Goal: Task Accomplishment & Management: Complete application form

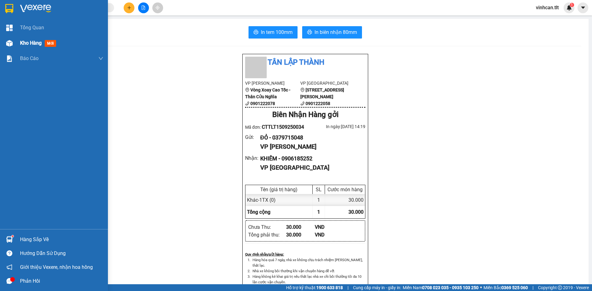
click at [6, 48] on div at bounding box center [9, 43] width 11 height 11
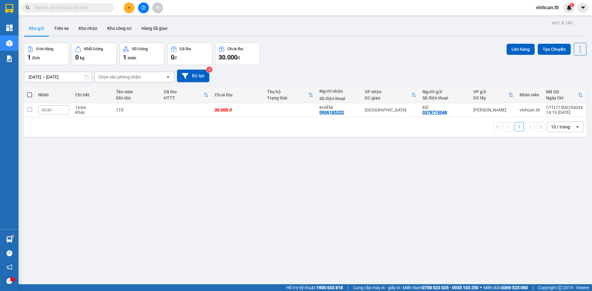
click at [32, 95] on th at bounding box center [29, 95] width 11 height 16
click at [29, 95] on span at bounding box center [29, 95] width 5 height 5
click at [30, 92] on input "checkbox" at bounding box center [30, 92] width 0 height 0
checkbox input "true"
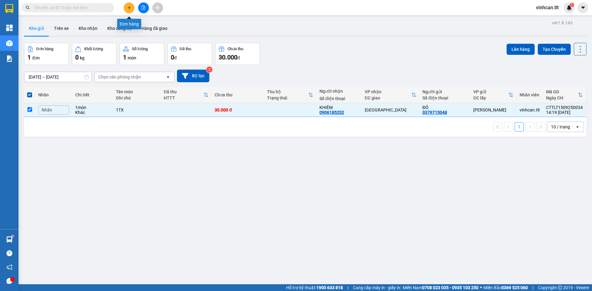
click at [128, 6] on icon "plus" at bounding box center [129, 8] width 4 height 4
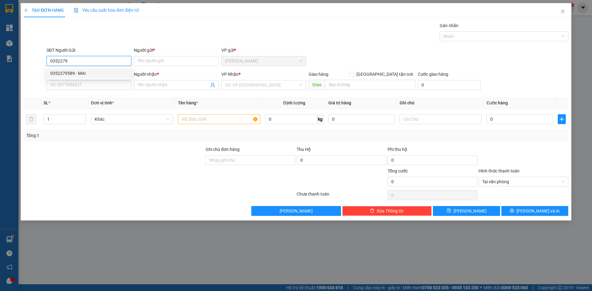
click at [81, 75] on div "0352279589 - MAI" at bounding box center [88, 73] width 77 height 7
type input "0352279589"
type input "MAI"
type input "0352279589"
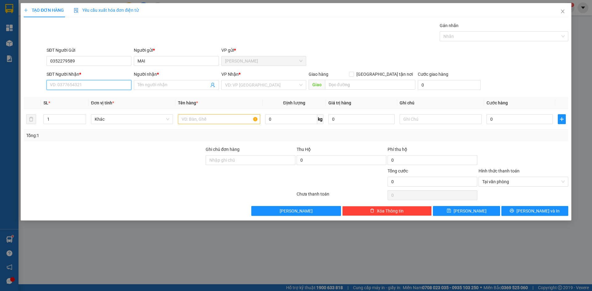
click at [80, 88] on input "SĐT Người Nhận *" at bounding box center [89, 85] width 85 height 10
click at [102, 95] on div "0919504533 - LONG" at bounding box center [88, 97] width 77 height 7
type input "0919504533"
type input "LONG"
type input "0919504533"
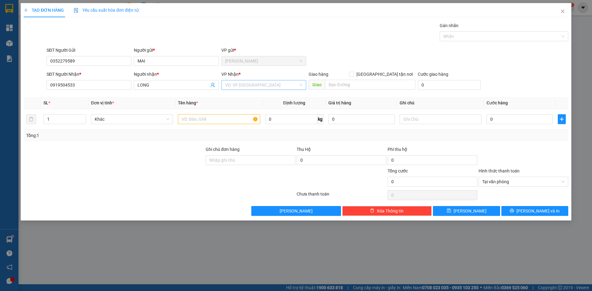
click at [252, 86] on input "search" at bounding box center [261, 84] width 73 height 9
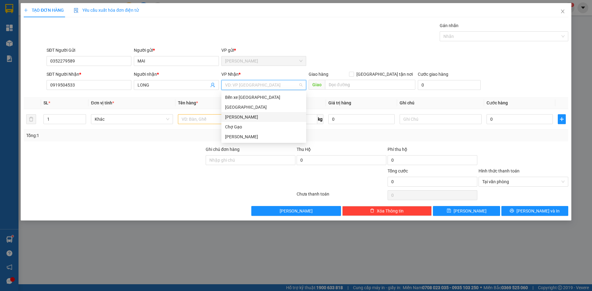
click at [236, 113] on div "[PERSON_NAME]" at bounding box center [263, 117] width 85 height 10
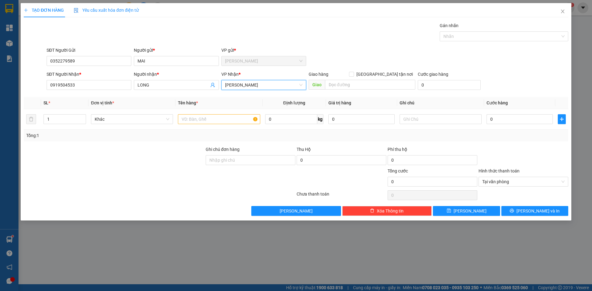
click at [238, 88] on span "[PERSON_NAME]" at bounding box center [263, 84] width 77 height 9
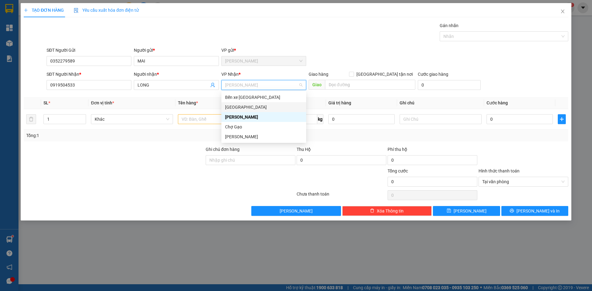
click at [229, 107] on div "[GEOGRAPHIC_DATA]" at bounding box center [263, 107] width 77 height 7
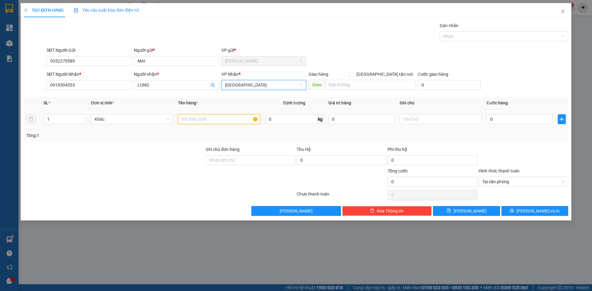
click at [218, 120] on input "text" at bounding box center [219, 119] width 82 height 10
paste input "Ê"
paste input "ỆN"
paste input "Đ"
type input "1 KIỆN ĐEN"
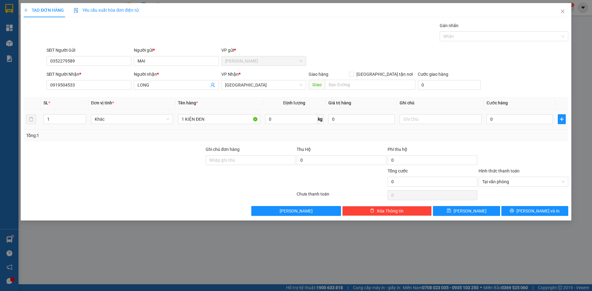
click at [505, 126] on td "0" at bounding box center [519, 119] width 71 height 21
click at [506, 120] on input "0" at bounding box center [520, 119] width 66 height 10
type input "3"
type input "30"
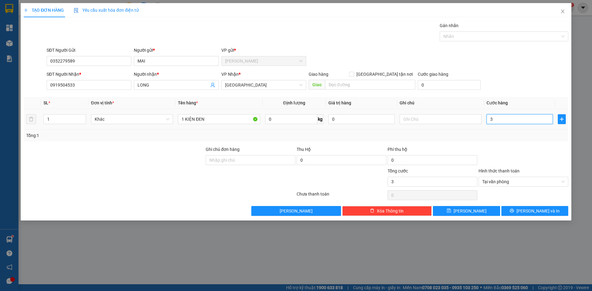
type input "30"
type input "30.000"
click at [527, 89] on div "SĐT Người Nhận * 0919504533 Người nhận * LONG VP Nhận * [GEOGRAPHIC_DATA] Giao …" at bounding box center [307, 82] width 524 height 22
click at [535, 183] on input "Hình thức thanh toán" at bounding box center [521, 181] width 78 height 9
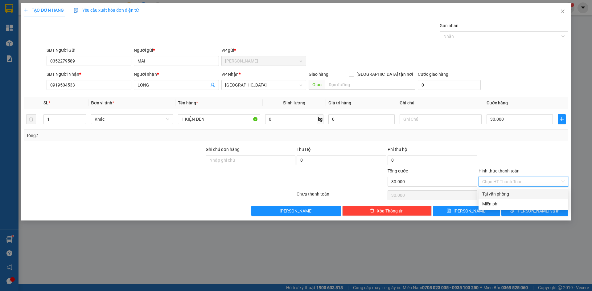
click at [516, 197] on div "Tại văn phòng" at bounding box center [523, 194] width 82 height 7
type input "0"
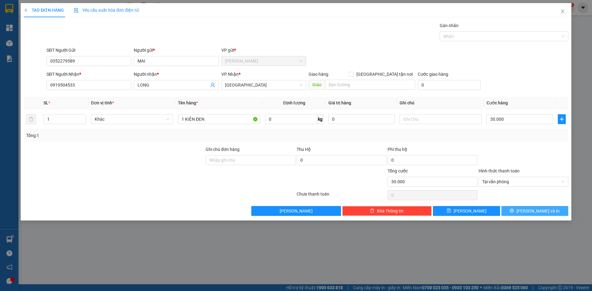
click at [516, 213] on button "[PERSON_NAME] và In" at bounding box center [534, 211] width 67 height 10
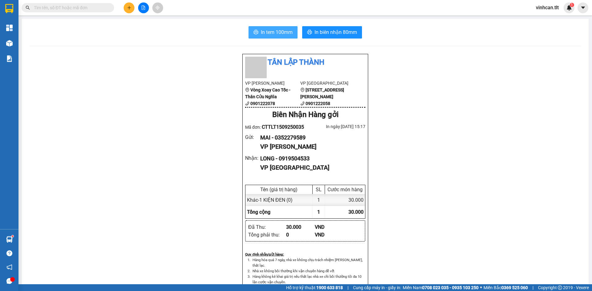
click at [278, 33] on span "In tem 100mm" at bounding box center [277, 32] width 32 height 8
click at [125, 5] on button at bounding box center [129, 7] width 11 height 11
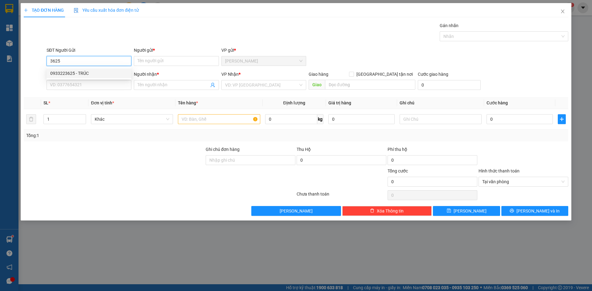
click at [57, 71] on div "0933223625 - TRÚC" at bounding box center [88, 73] width 77 height 7
type input "0933223625"
type input "TRÚC"
type input "0933223625"
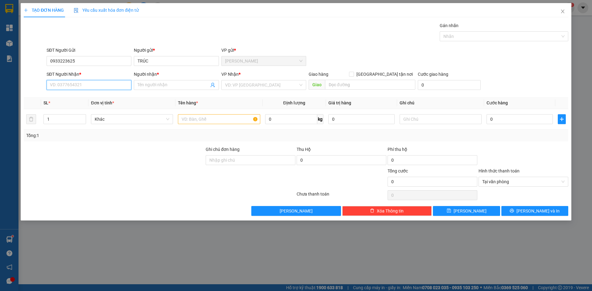
click at [72, 86] on input "SĐT Người Nhận *" at bounding box center [89, 85] width 85 height 10
click at [79, 108] on div "0867100372 - THỊNH" at bounding box center [88, 107] width 77 height 7
type input "0867100372"
type input "THỊNH"
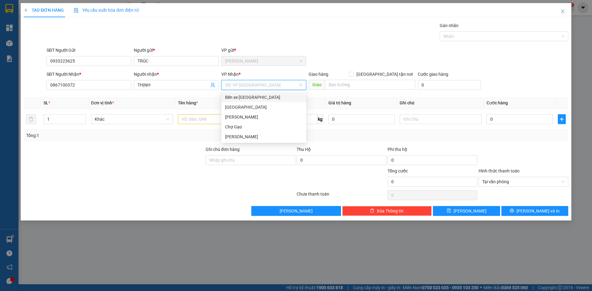
click at [232, 89] on input "search" at bounding box center [261, 84] width 73 height 9
click at [234, 110] on div "[GEOGRAPHIC_DATA]" at bounding box center [263, 107] width 77 height 7
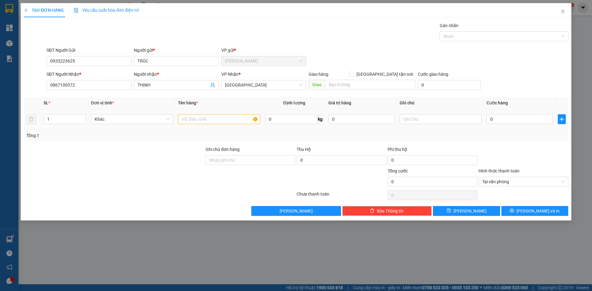
click at [222, 125] on div at bounding box center [219, 119] width 82 height 12
click at [225, 119] on input "text" at bounding box center [219, 119] width 82 height 10
type input "1 TX"
click at [514, 118] on input "0" at bounding box center [520, 119] width 66 height 10
type input "3"
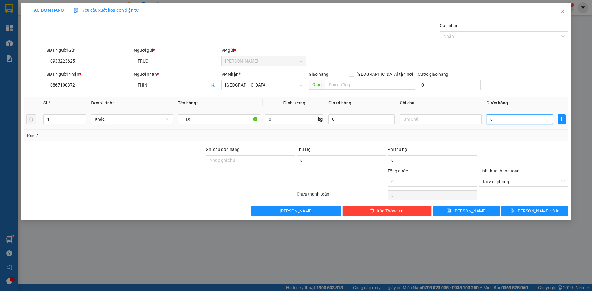
type input "3"
type input "30"
type input "30.000"
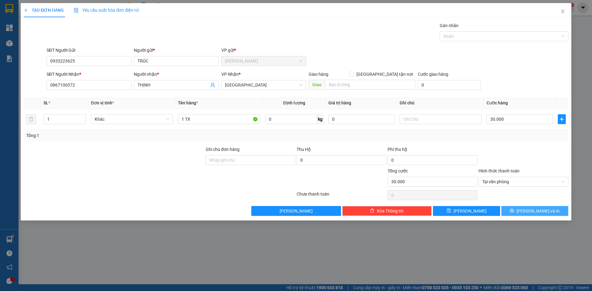
click at [535, 214] on span "[PERSON_NAME] và In" at bounding box center [538, 211] width 43 height 7
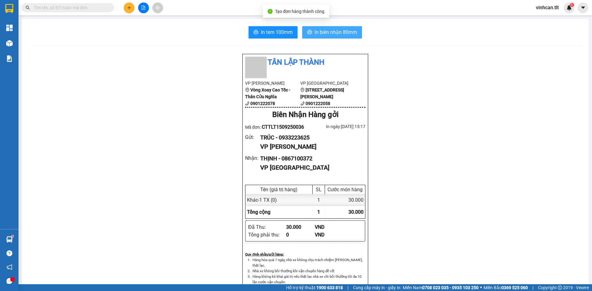
click at [332, 31] on span "In biên nhận 80mm" at bounding box center [336, 32] width 43 height 8
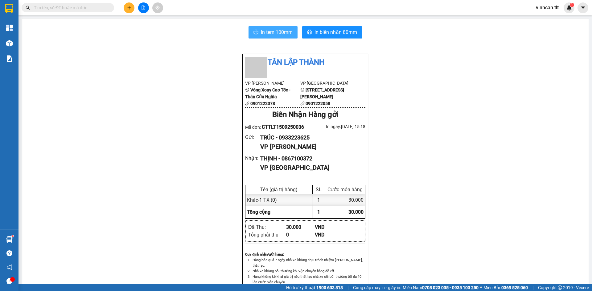
click at [279, 36] on span "In tem 100mm" at bounding box center [277, 32] width 32 height 8
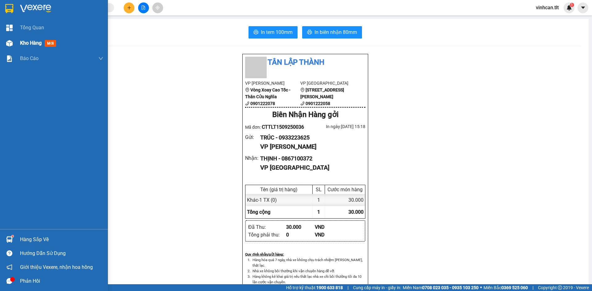
click at [0, 49] on div "Kho hàng mới" at bounding box center [54, 42] width 108 height 15
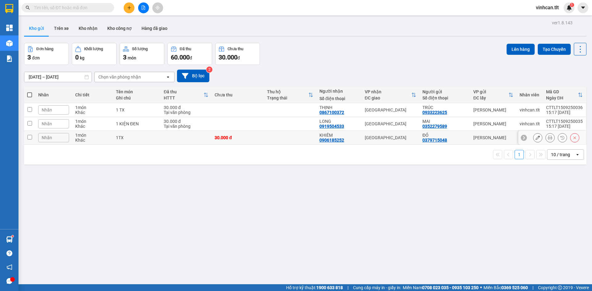
click at [30, 139] on input "checkbox" at bounding box center [29, 137] width 5 height 5
checkbox input "true"
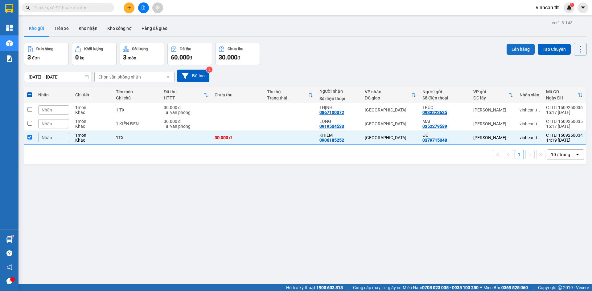
click at [525, 46] on button "Lên hàng" at bounding box center [521, 49] width 28 height 11
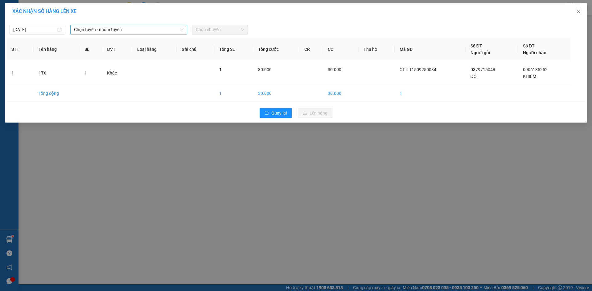
drag, startPoint x: 109, startPoint y: 22, endPoint x: 111, endPoint y: 33, distance: 11.7
click at [111, 33] on div "[DATE] Chọn tuyến - nhóm tuyến Chọn chuyến" at bounding box center [295, 28] width 579 height 13
click at [111, 33] on span "Chọn tuyến - nhóm tuyến" at bounding box center [128, 29] width 109 height 9
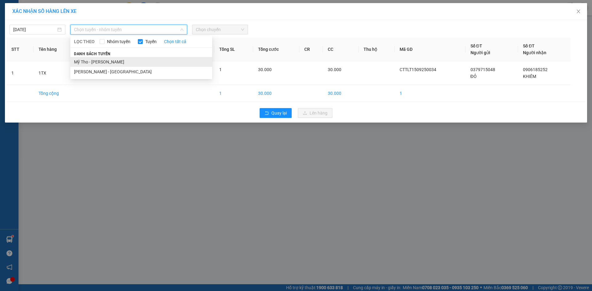
click at [104, 62] on li "Mỹ Tho - [PERSON_NAME]" at bounding box center [141, 62] width 142 height 10
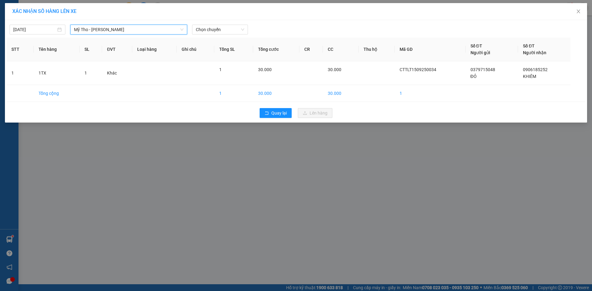
click at [226, 35] on div "[DATE] [GEOGRAPHIC_DATA] - [GEOGRAPHIC_DATA] - [GEOGRAPHIC_DATA] LỌC THEO Nhóm …" at bounding box center [296, 71] width 582 height 103
click at [233, 26] on span "Chọn chuyến" at bounding box center [220, 29] width 48 height 9
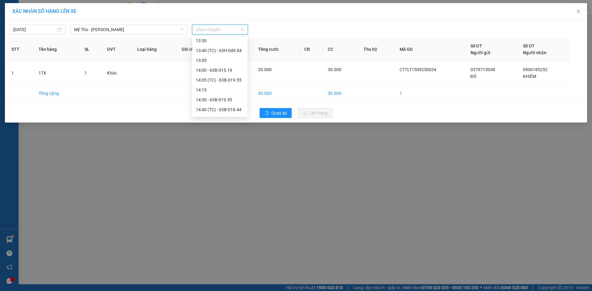
scroll to position [586, 0]
click at [234, 78] on div "14:05 (TC) - 63B-019.55" at bounding box center [220, 77] width 48 height 7
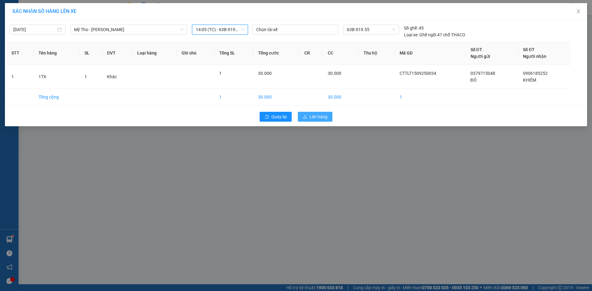
click at [324, 115] on span "Lên hàng" at bounding box center [319, 116] width 18 height 7
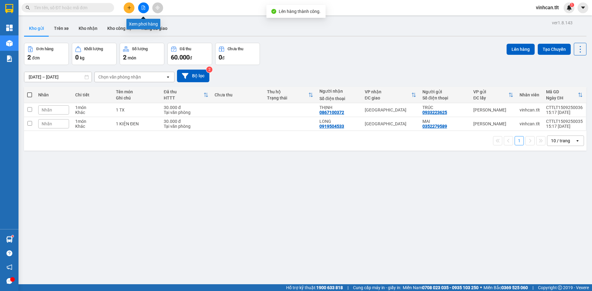
click at [143, 8] on icon "file-add" at bounding box center [143, 8] width 3 height 4
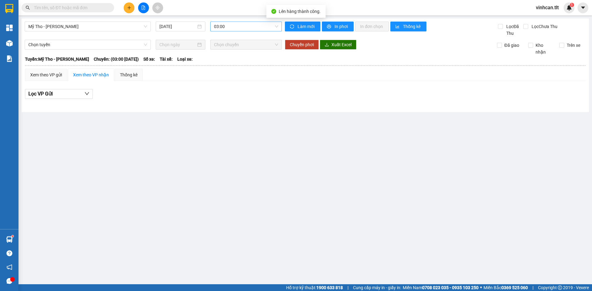
click at [256, 24] on span "03:00" at bounding box center [246, 26] width 64 height 9
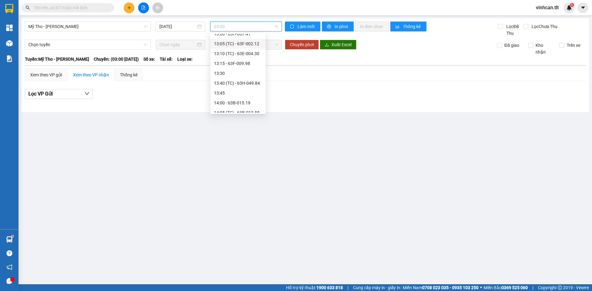
scroll to position [617, 0]
click at [255, 42] on div "14:05 (TC) - 63B-019.55" at bounding box center [238, 43] width 48 height 7
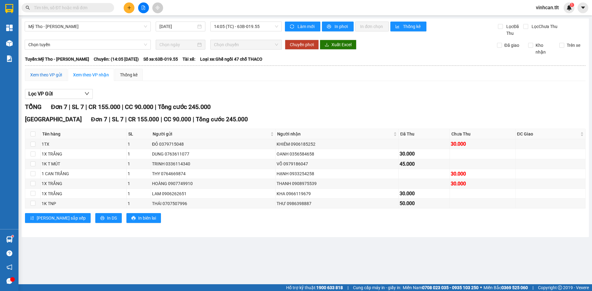
click at [56, 75] on div "Xem theo VP gửi" at bounding box center [46, 75] width 32 height 7
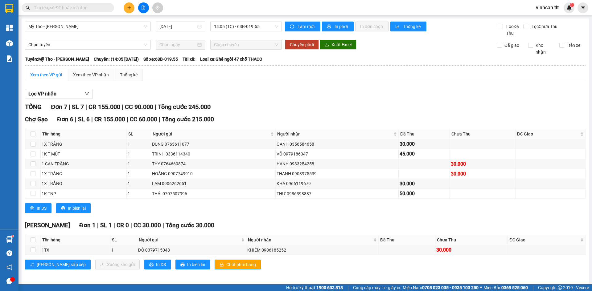
click at [226, 263] on span "Chốt phơi hàng" at bounding box center [241, 265] width 30 height 7
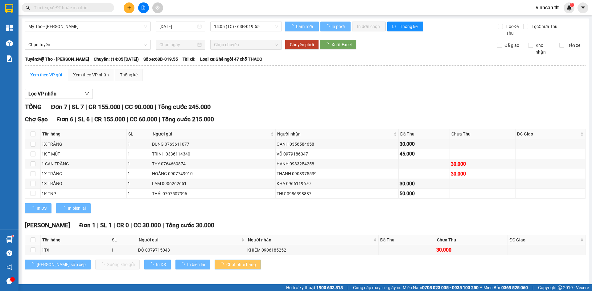
click at [226, 263] on span "Chốt phơi hàng" at bounding box center [241, 265] width 30 height 7
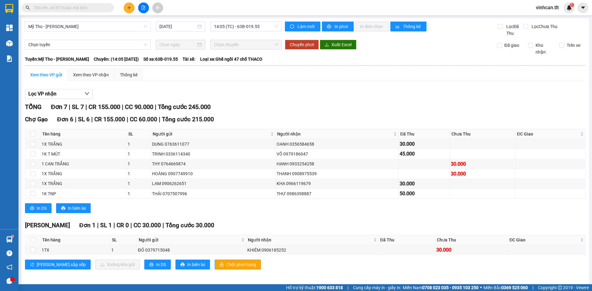
click at [226, 263] on span "Chốt phơi hàng" at bounding box center [241, 265] width 30 height 7
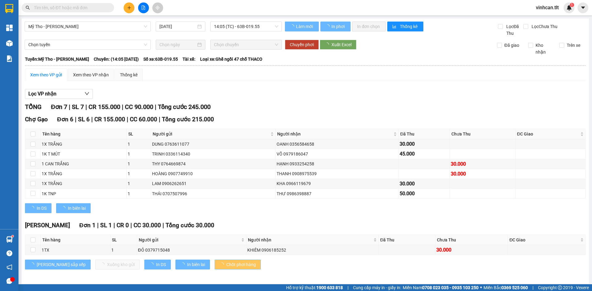
click at [226, 263] on span "Chốt phơi hàng" at bounding box center [241, 265] width 30 height 7
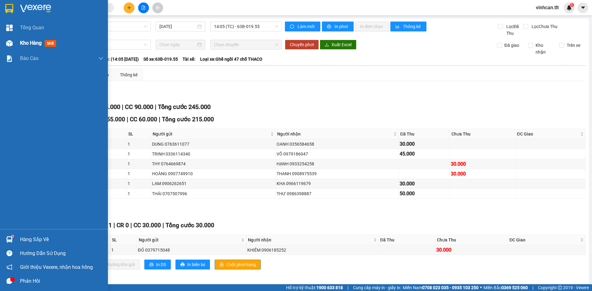
click at [0, 43] on div "Kho hàng mới" at bounding box center [54, 42] width 108 height 15
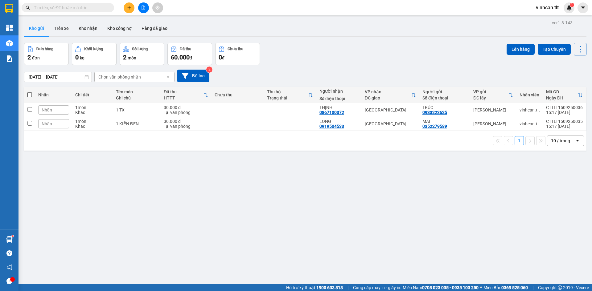
click at [28, 92] on label at bounding box center [29, 95] width 5 height 6
click at [30, 92] on input "checkbox" at bounding box center [30, 92] width 0 height 0
checkbox input "true"
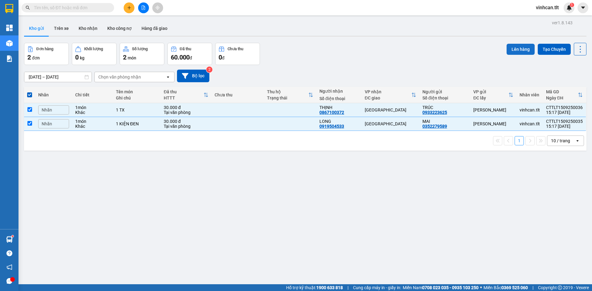
click at [514, 50] on button "Lên hàng" at bounding box center [521, 49] width 28 height 11
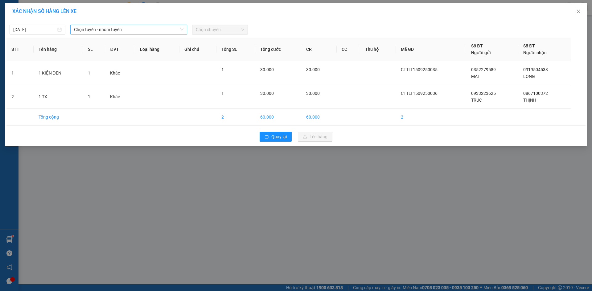
click at [106, 26] on span "Chọn tuyến - nhóm tuyến" at bounding box center [128, 29] width 109 height 9
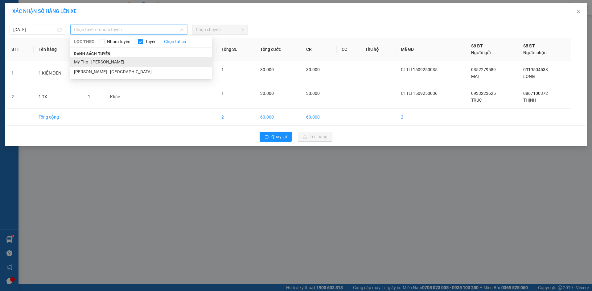
click at [97, 62] on li "Mỹ Tho - [PERSON_NAME]" at bounding box center [141, 62] width 142 height 10
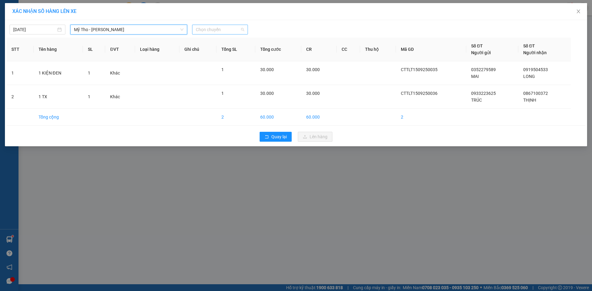
click at [215, 33] on span "Chọn chuyến" at bounding box center [220, 29] width 48 height 9
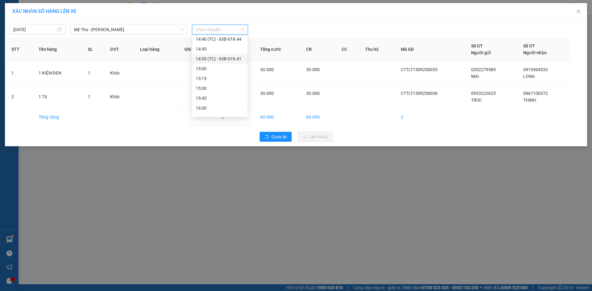
scroll to position [648, 0]
click at [220, 94] on div "15:30" at bounding box center [220, 95] width 48 height 7
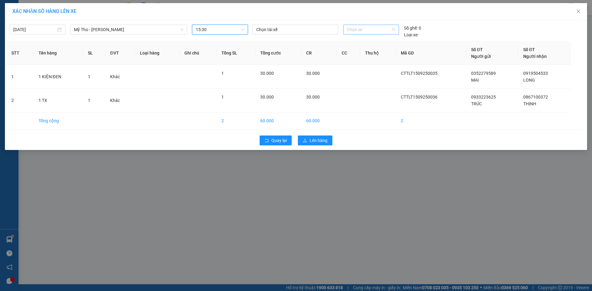
click at [355, 34] on span "Chọn xe" at bounding box center [371, 29] width 48 height 9
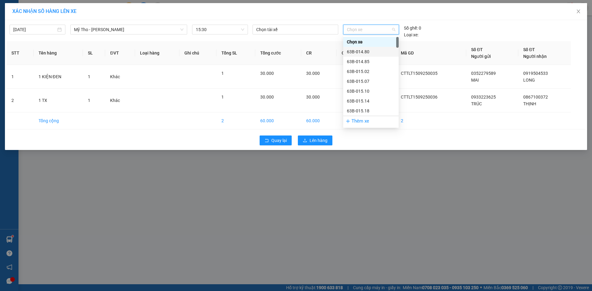
click at [354, 52] on div "63B-014.80" at bounding box center [371, 51] width 48 height 7
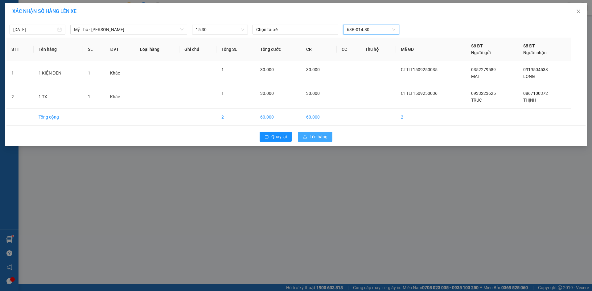
click at [316, 137] on span "Lên hàng" at bounding box center [319, 137] width 18 height 7
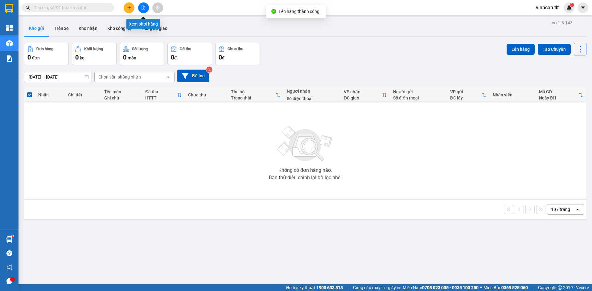
click at [143, 9] on icon "file-add" at bounding box center [143, 8] width 4 height 4
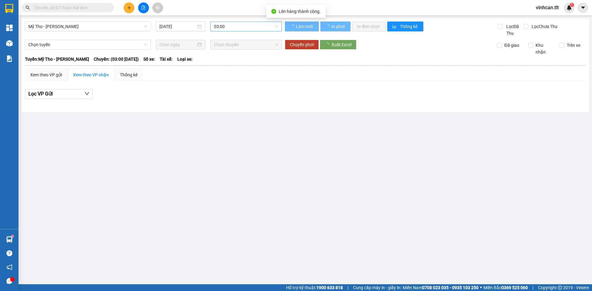
click at [240, 29] on span "03:00" at bounding box center [246, 26] width 64 height 9
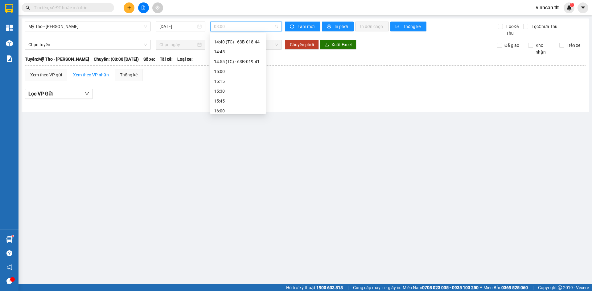
scroll to position [648, 0]
click at [229, 91] on div "15:30" at bounding box center [238, 92] width 48 height 7
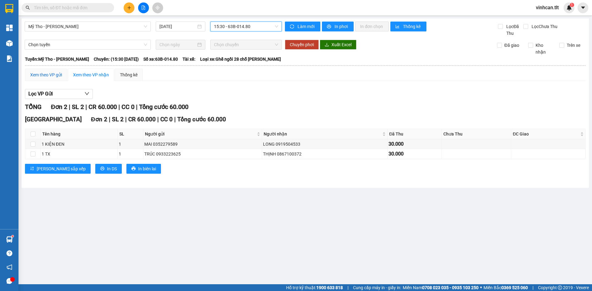
click at [57, 77] on div "Xem theo VP gửi" at bounding box center [46, 75] width 32 height 7
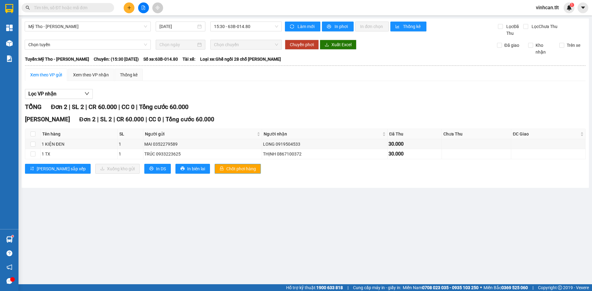
click at [226, 166] on span "Chốt phơi hàng" at bounding box center [241, 169] width 30 height 7
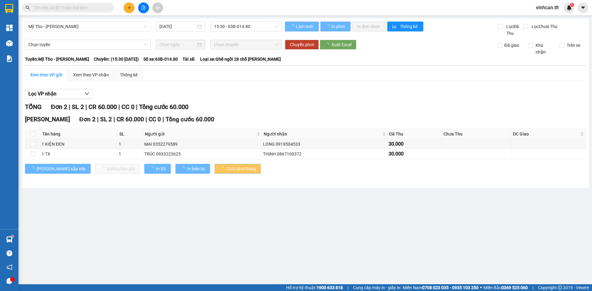
click at [226, 166] on span "Chốt phơi hàng" at bounding box center [241, 169] width 30 height 7
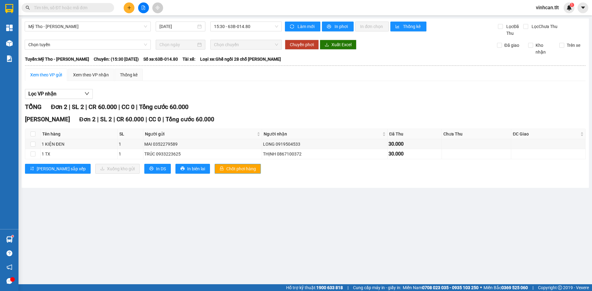
click at [226, 166] on span "Chốt phơi hàng" at bounding box center [241, 169] width 30 height 7
click at [131, 9] on icon "plus" at bounding box center [129, 8] width 4 height 4
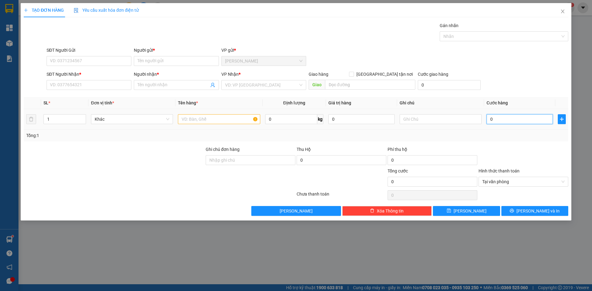
click at [501, 120] on input "0" at bounding box center [520, 119] width 66 height 10
type input "8"
type input "85"
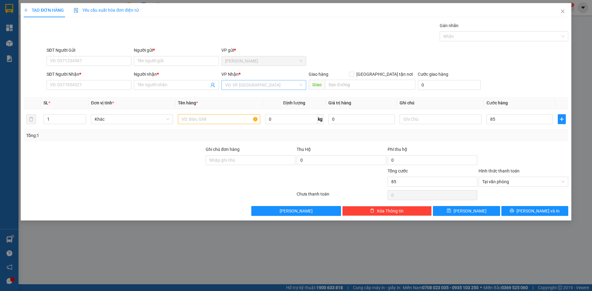
type input "85.000"
click at [235, 88] on input "search" at bounding box center [261, 84] width 73 height 9
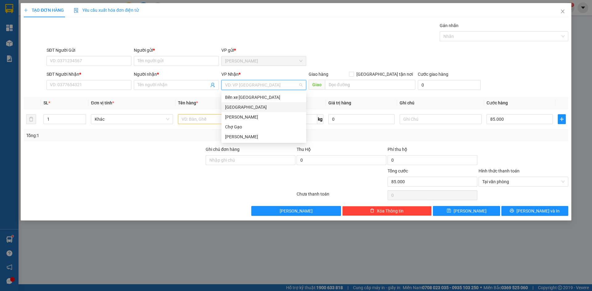
click at [232, 107] on div "[GEOGRAPHIC_DATA]" at bounding box center [263, 107] width 77 height 7
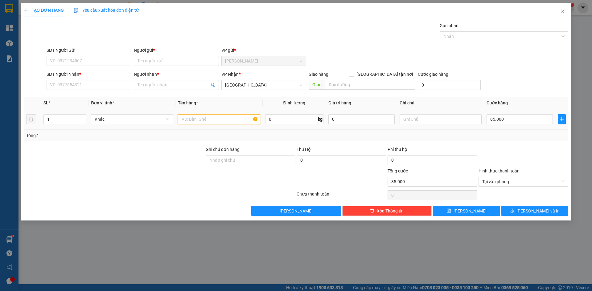
click at [226, 117] on input "text" at bounding box center [219, 119] width 82 height 10
paste input "Ă"
paste input "Ắ"
type input "2 BAO TRẮNG + 1 TNP"
click at [92, 61] on input "SĐT Người Gửi" at bounding box center [89, 61] width 85 height 10
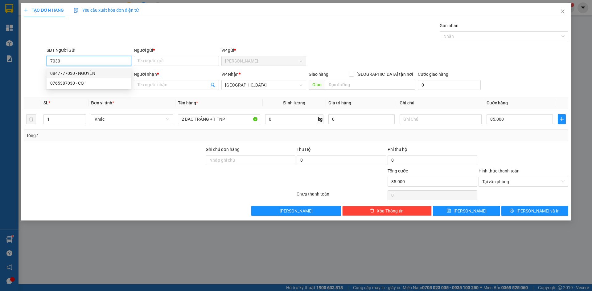
click at [84, 71] on div "0847777030 - NGUYỆN" at bounding box center [88, 73] width 77 height 7
type input "0847777030"
type input "NGUYỆN"
type input "0847777030"
click at [84, 82] on input "SĐT Người Nhận *" at bounding box center [89, 85] width 85 height 10
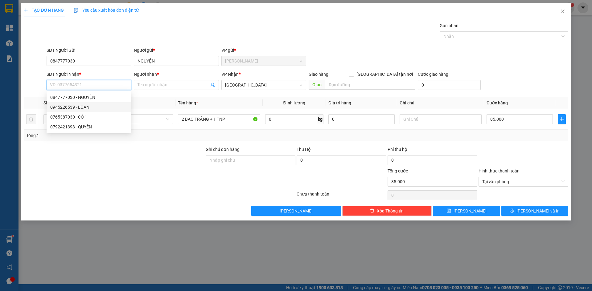
click at [93, 110] on div "0945226539 - LOAN" at bounding box center [88, 107] width 77 height 7
type input "0945226539"
type input "LOAN"
click at [564, 184] on span "Tại văn phòng" at bounding box center [523, 181] width 82 height 9
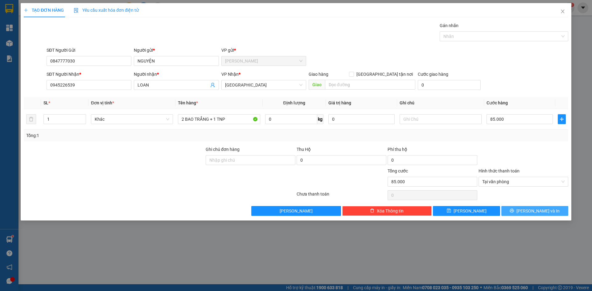
click at [562, 215] on button "[PERSON_NAME] và In" at bounding box center [534, 211] width 67 height 10
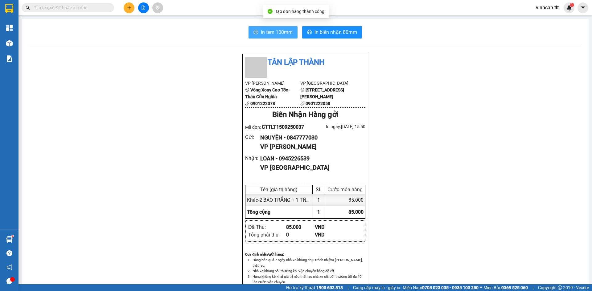
click at [269, 32] on span "In tem 100mm" at bounding box center [277, 32] width 32 height 8
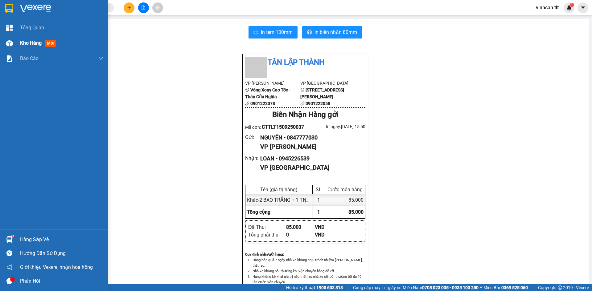
click at [6, 43] on img at bounding box center [9, 43] width 6 height 6
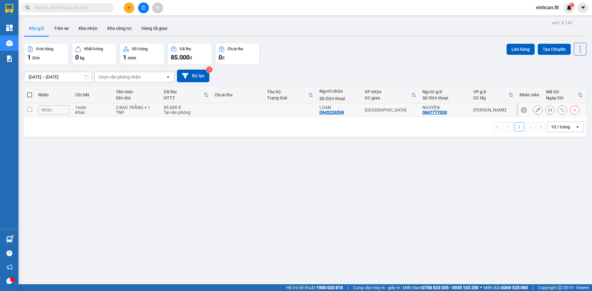
click at [534, 105] on div at bounding box center [552, 110] width 68 height 14
click at [536, 110] on icon at bounding box center [538, 110] width 4 height 4
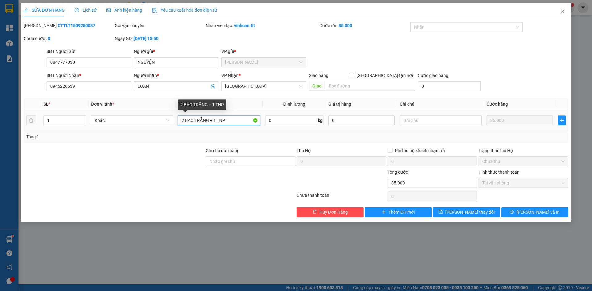
drag, startPoint x: 210, startPoint y: 120, endPoint x: 196, endPoint y: 122, distance: 14.6
click at [196, 122] on input "2 BAO TRẮNG + 1 TNP" at bounding box center [219, 121] width 82 height 10
type input "2 BAO + 1 TNP"
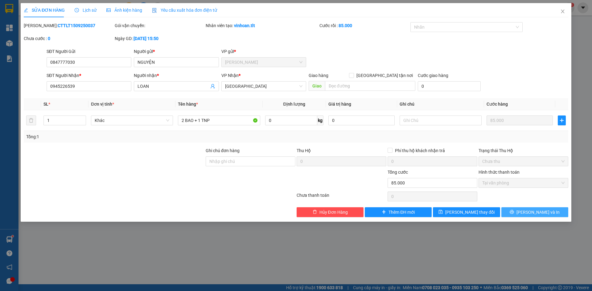
click at [542, 211] on span "[PERSON_NAME] và In" at bounding box center [538, 212] width 43 height 7
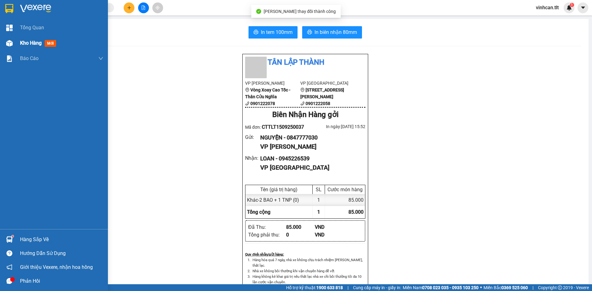
click at [0, 43] on div "Kho hàng mới" at bounding box center [54, 42] width 108 height 15
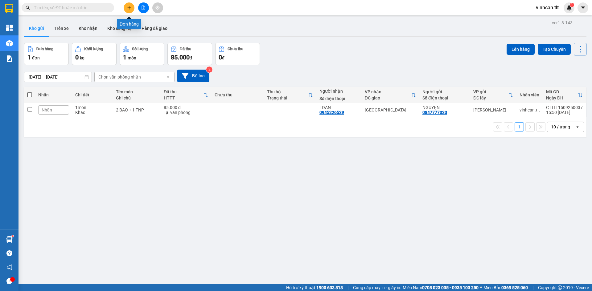
click at [132, 4] on button at bounding box center [129, 7] width 11 height 11
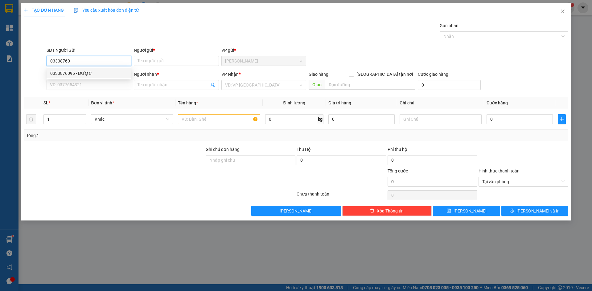
click at [93, 74] on div "0333876096 - ĐƯỢC" at bounding box center [88, 73] width 77 height 7
type input "0333876096"
type input "ĐƯỢC"
type input "0333876096"
click at [89, 82] on input "SĐT Người Nhận *" at bounding box center [89, 85] width 85 height 10
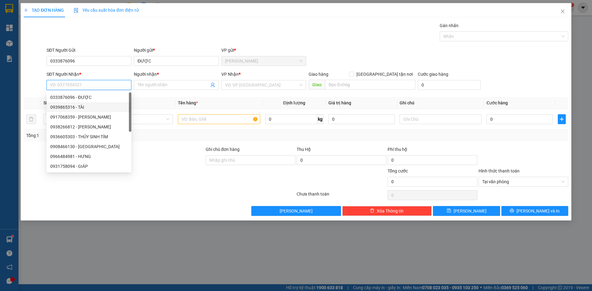
click at [101, 107] on div "0939865316 - TÀI" at bounding box center [88, 107] width 77 height 7
type input "0939865316"
type input "TÀI"
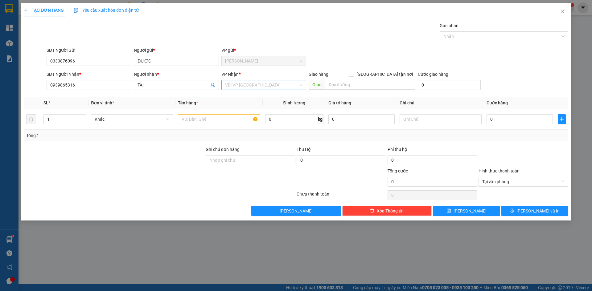
click at [262, 88] on input "search" at bounding box center [261, 84] width 73 height 9
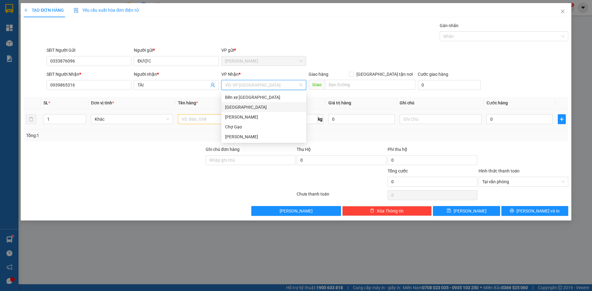
drag, startPoint x: 253, startPoint y: 106, endPoint x: 228, endPoint y: 112, distance: 25.3
click at [252, 106] on div "[GEOGRAPHIC_DATA]" at bounding box center [263, 107] width 77 height 7
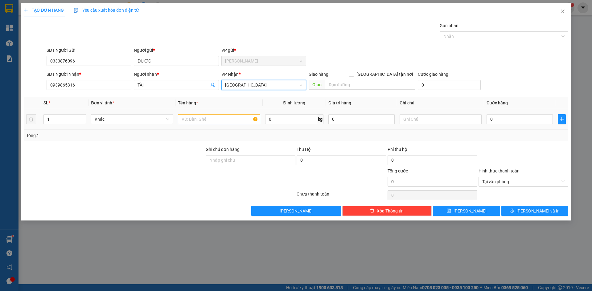
click at [226, 112] on td at bounding box center [218, 119] width 87 height 21
click at [223, 119] on input "text" at bounding box center [219, 119] width 82 height 10
paste input "Á"
type input "1 TX CÁ"
click at [505, 117] on input "0" at bounding box center [520, 119] width 66 height 10
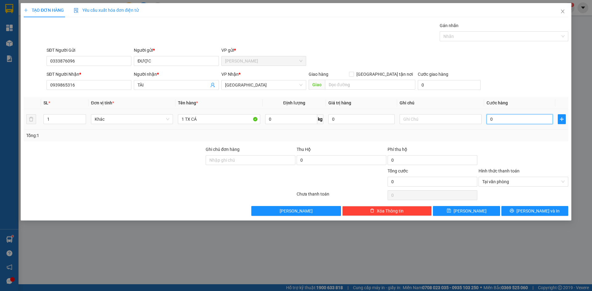
type input "2"
type input "25"
type input "25.000"
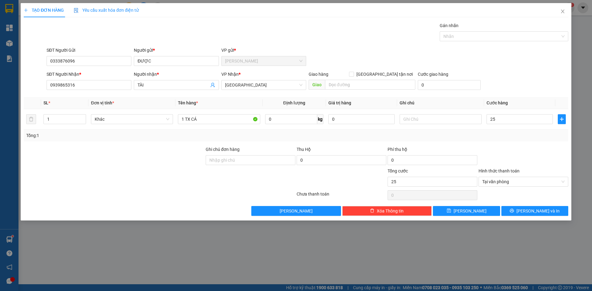
type input "25.000"
click at [503, 92] on div "SĐT Người Nhận * 0939865316 Người nhận * TÀI VP Nhận * [GEOGRAPHIC_DATA] Giao h…" at bounding box center [307, 82] width 524 height 22
click at [557, 208] on button "[PERSON_NAME] và In" at bounding box center [534, 211] width 67 height 10
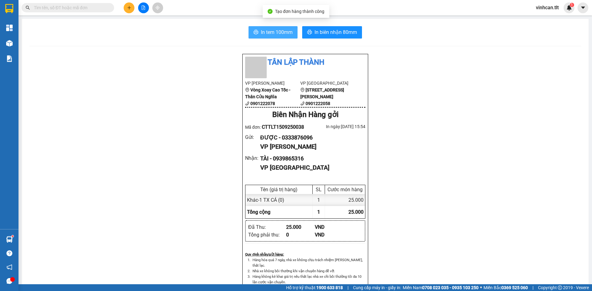
click at [275, 35] on span "In tem 100mm" at bounding box center [277, 32] width 32 height 8
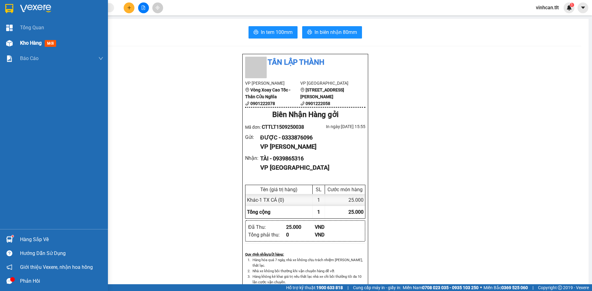
click at [4, 43] on div at bounding box center [9, 43] width 11 height 11
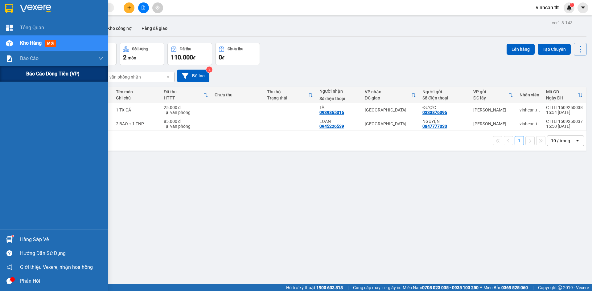
click at [19, 75] on div "Báo cáo dòng tiền (VP)" at bounding box center [54, 73] width 108 height 15
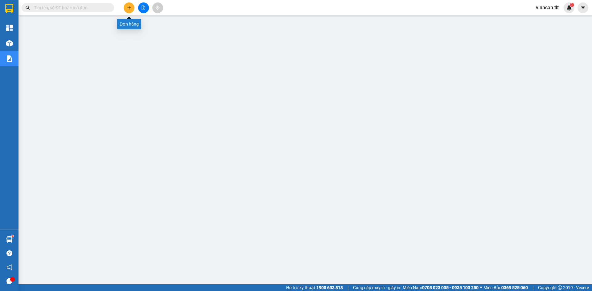
click at [128, 7] on icon "plus" at bounding box center [129, 8] width 4 height 4
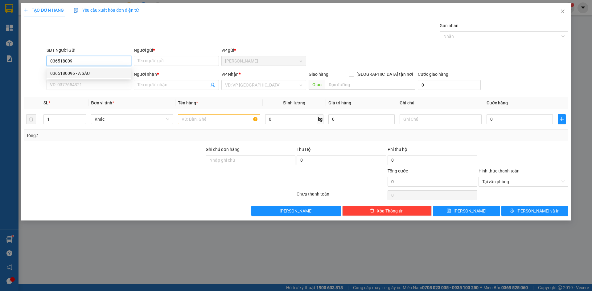
click at [76, 72] on div "0365180096 - A SÁU" at bounding box center [88, 73] width 77 height 7
type input "0365180096"
type input "A SÁU"
type input "0365180096"
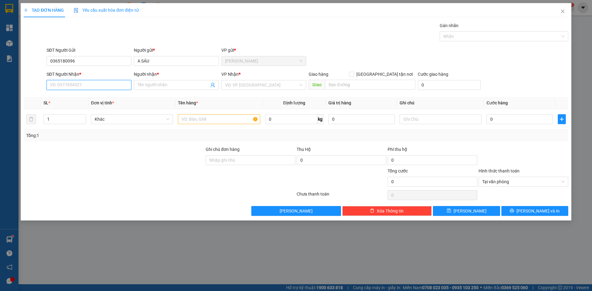
click at [79, 83] on input "SĐT Người Nhận *" at bounding box center [89, 85] width 85 height 10
click at [110, 108] on div "0399215412 - ngân" at bounding box center [88, 107] width 77 height 7
type input "0399215412"
type input "ngân"
click at [252, 83] on input "search" at bounding box center [261, 84] width 73 height 9
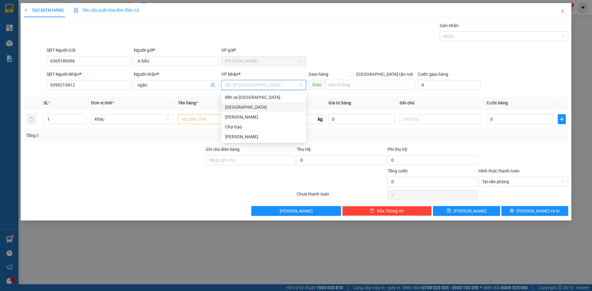
click at [237, 107] on div "[GEOGRAPHIC_DATA]" at bounding box center [263, 107] width 77 height 7
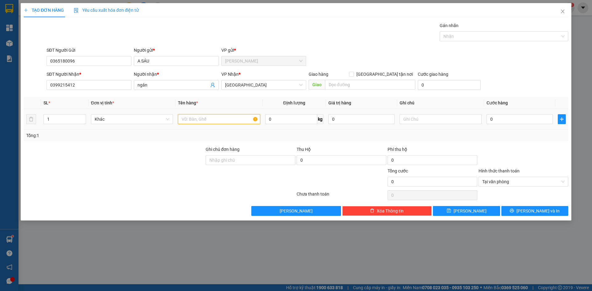
click at [225, 115] on input "text" at bounding box center [219, 119] width 82 height 10
paste input "Ô"
paste input "Ố"
paste input "Ê"
paste input "ỆN"
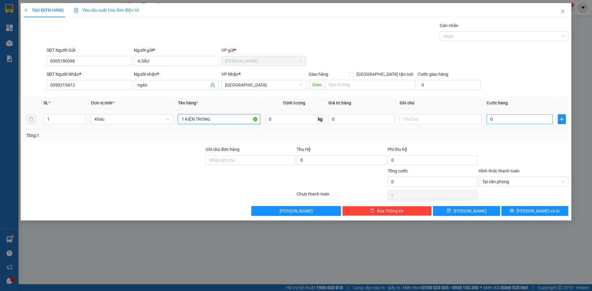
type input "1 KIỆN TRONG"
click at [530, 119] on input "0" at bounding box center [520, 119] width 66 height 10
type input "2"
type input "25"
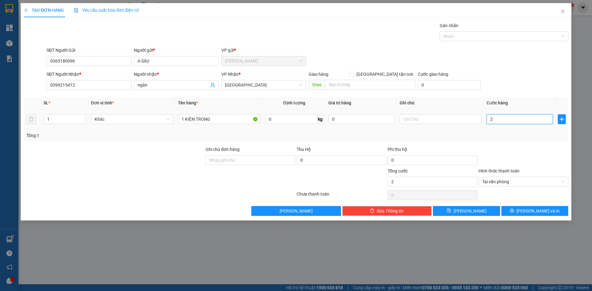
type input "25"
type input "25.000"
click at [549, 213] on button "[PERSON_NAME] và In" at bounding box center [534, 211] width 67 height 10
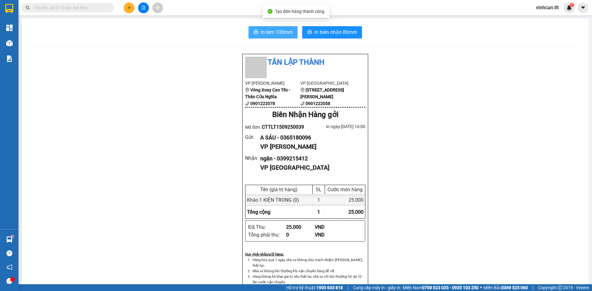
click at [261, 33] on span "In tem 100mm" at bounding box center [277, 32] width 32 height 8
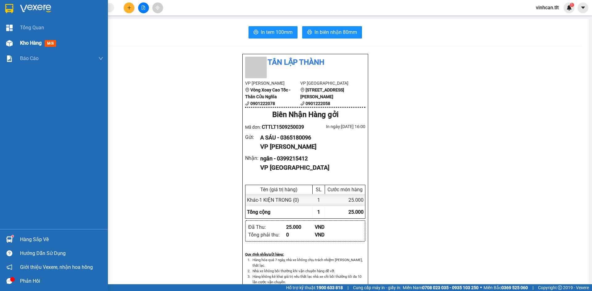
click at [4, 48] on div at bounding box center [9, 43] width 11 height 11
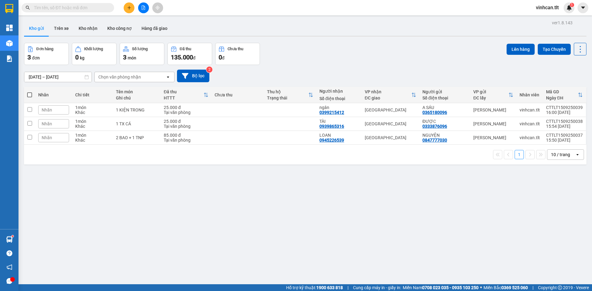
click at [28, 98] on label at bounding box center [29, 95] width 5 height 6
click at [30, 92] on input "checkbox" at bounding box center [30, 92] width 0 height 0
checkbox input "true"
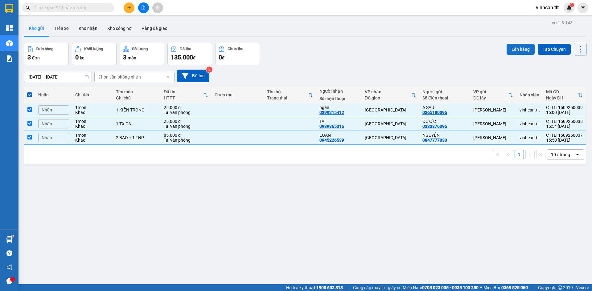
click at [509, 45] on button "Lên hàng" at bounding box center [521, 49] width 28 height 11
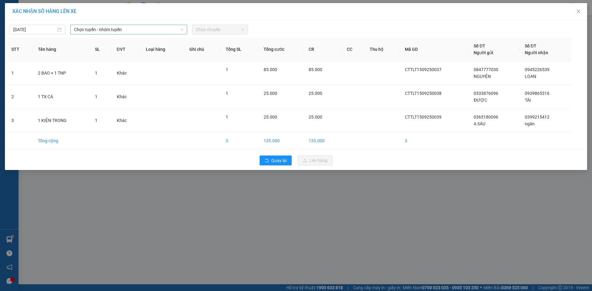
click at [102, 30] on span "Chọn tuyến - nhóm tuyến" at bounding box center [128, 29] width 109 height 9
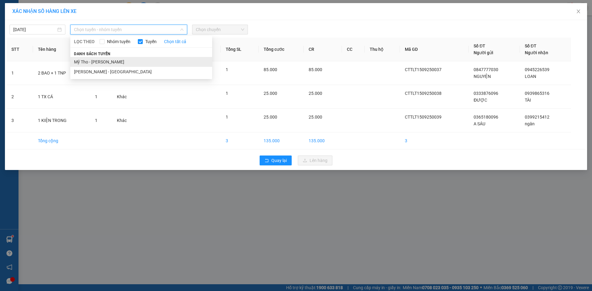
click at [92, 59] on li "Mỹ Tho - [PERSON_NAME]" at bounding box center [141, 62] width 142 height 10
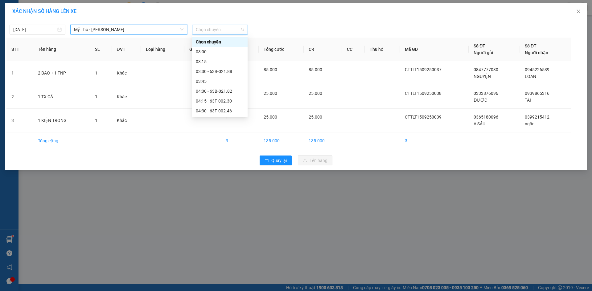
click at [228, 28] on span "Chọn chuyến" at bounding box center [220, 29] width 48 height 9
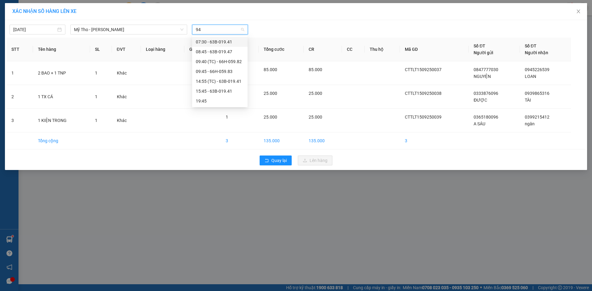
type input "941"
click at [239, 51] on div "14:55 (TC) - 63B-019.41" at bounding box center [220, 51] width 48 height 7
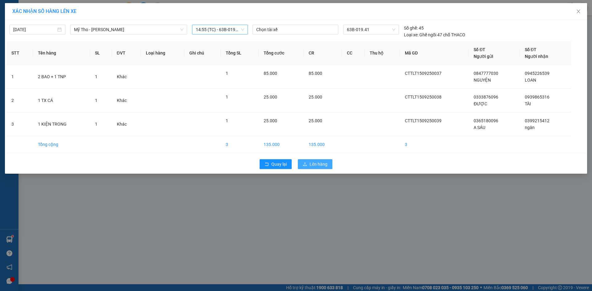
click at [320, 164] on span "Lên hàng" at bounding box center [319, 164] width 18 height 7
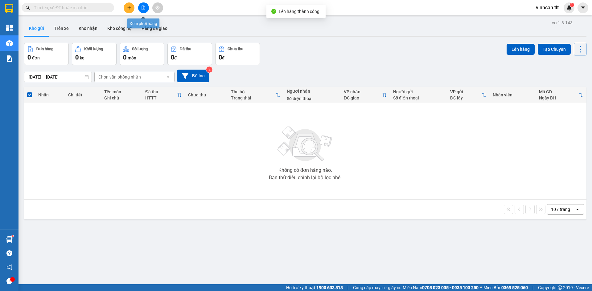
click at [141, 10] on button at bounding box center [143, 7] width 11 height 11
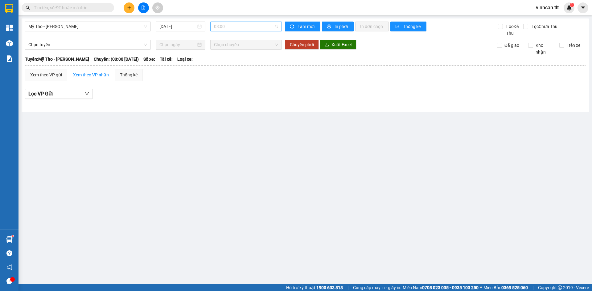
click at [246, 25] on span "03:00" at bounding box center [246, 26] width 64 height 9
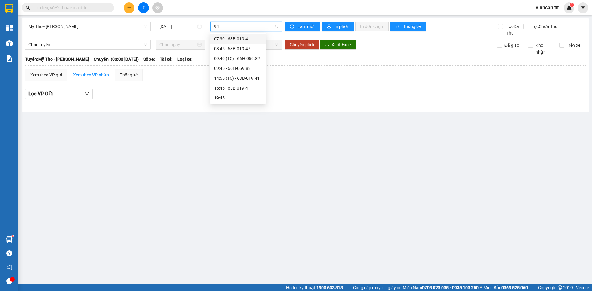
type input "941"
click at [249, 49] on div "14:55 (TC) - 63B-019.41" at bounding box center [238, 48] width 48 height 7
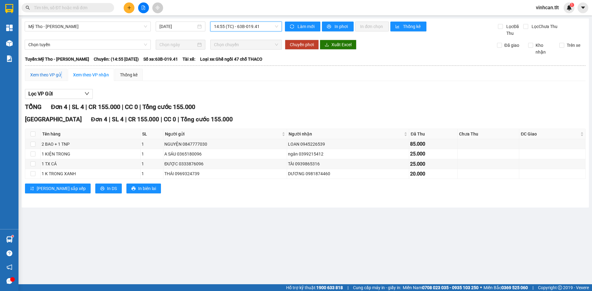
click at [64, 73] on div "Xem theo VP gửi" at bounding box center [46, 75] width 42 height 12
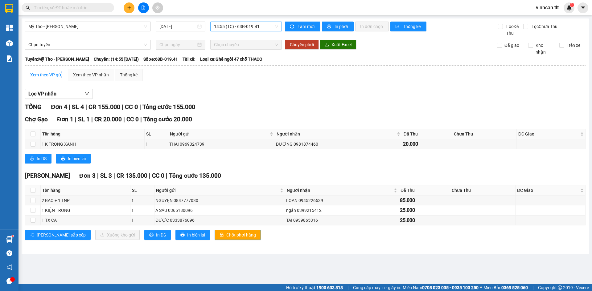
click at [226, 237] on span "Chốt phơi hàng" at bounding box center [241, 235] width 30 height 7
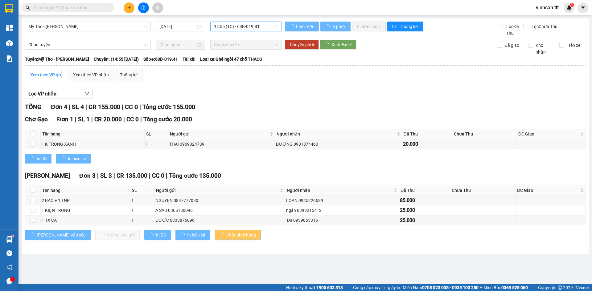
click at [226, 236] on span "Chốt phơi hàng" at bounding box center [241, 235] width 30 height 7
click at [226, 234] on span "Chốt phơi hàng" at bounding box center [241, 235] width 30 height 7
drag, startPoint x: 209, startPoint y: 234, endPoint x: 210, endPoint y: 230, distance: 4.1
click at [215, 231] on button "Chốt phơi hàng" at bounding box center [238, 235] width 46 height 10
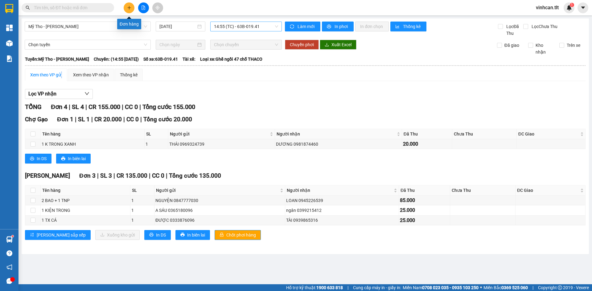
click at [131, 13] on button at bounding box center [129, 7] width 11 height 11
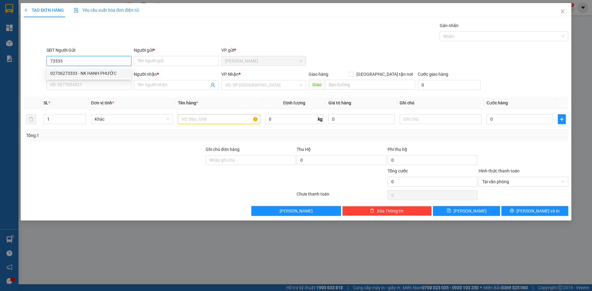
click at [70, 72] on div "02736273333 - NK HẠNH PHƯỚC" at bounding box center [88, 73] width 77 height 7
type input "02736273333"
type input "NK HẠNH PHƯỚC"
type input "02736273333"
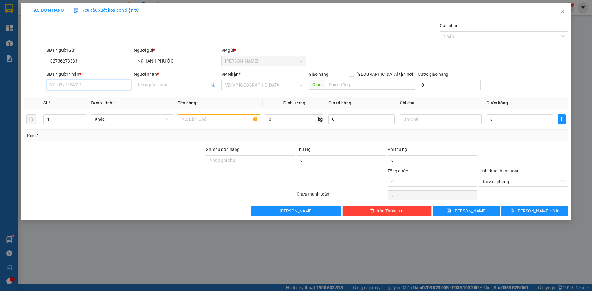
click at [72, 86] on input "SĐT Người Nhận *" at bounding box center [89, 85] width 85 height 10
click at [109, 124] on div "02838444091 - SONG MỸ" at bounding box center [88, 127] width 77 height 7
type input "02838444091"
type input "SONG MỸ"
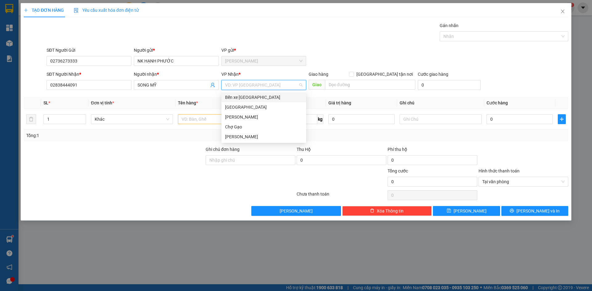
click at [238, 83] on input "search" at bounding box center [261, 84] width 73 height 9
click at [230, 106] on div "[GEOGRAPHIC_DATA]" at bounding box center [263, 107] width 77 height 7
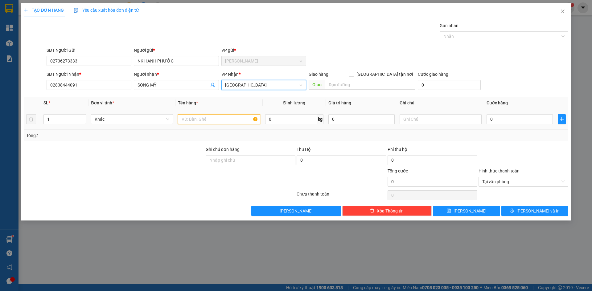
click at [227, 119] on input "text" at bounding box center [219, 119] width 82 height 10
type input "1 HNP"
click at [512, 113] on div "0" at bounding box center [520, 119] width 66 height 12
click at [512, 120] on input "0" at bounding box center [520, 119] width 66 height 10
type input "2"
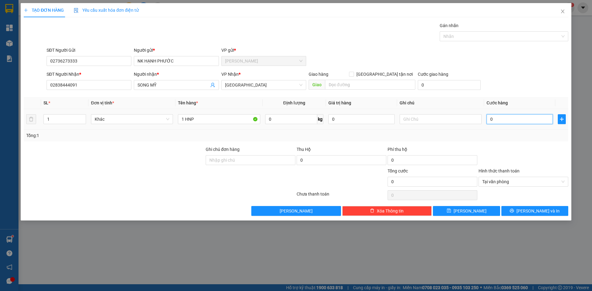
type input "2"
type input "20"
type input "20.000"
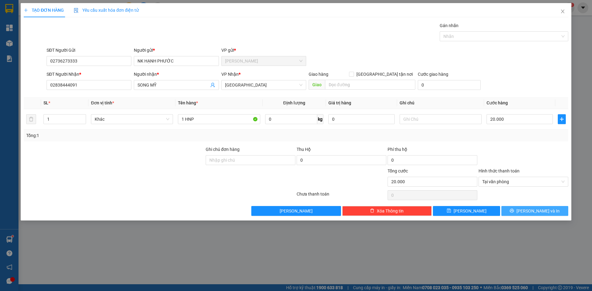
click at [554, 212] on button "[PERSON_NAME] và In" at bounding box center [534, 211] width 67 height 10
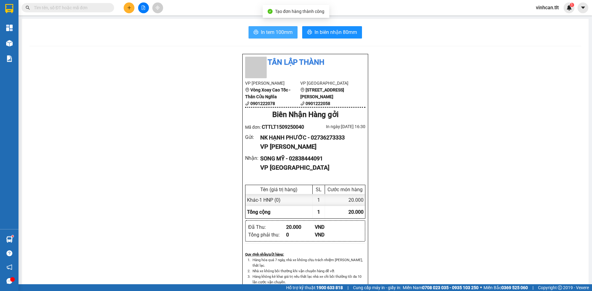
click at [271, 30] on span "In tem 100mm" at bounding box center [277, 32] width 32 height 8
click at [267, 36] on button "In tem 100mm" at bounding box center [273, 32] width 49 height 12
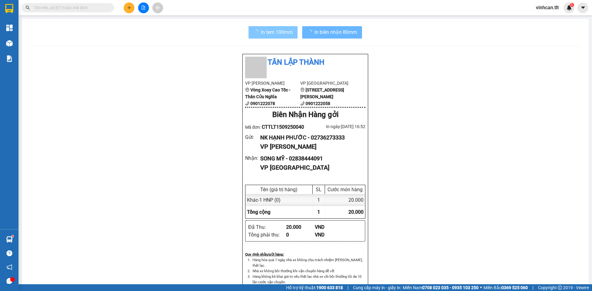
click at [249, 26] on button "In tem 100mm" at bounding box center [273, 32] width 49 height 12
click at [129, 5] on button at bounding box center [129, 7] width 11 height 11
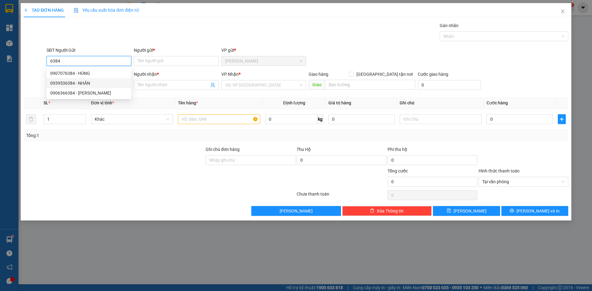
click at [109, 84] on div "0939536384 - NHÂN" at bounding box center [88, 83] width 77 height 7
type input "0939536384"
type input "NHÂN"
type input "0939536384"
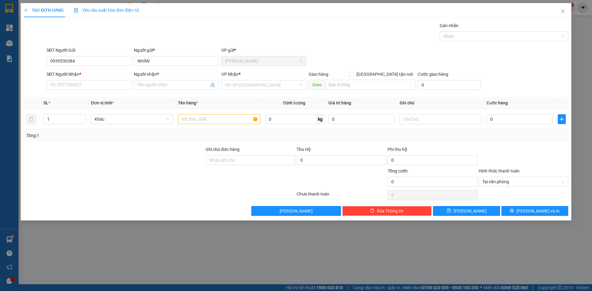
click at [104, 93] on div "Transit Pickup Surcharge Ids Transit Deliver Surcharge Ids Transit Deliver Surc…" at bounding box center [296, 119] width 545 height 194
click at [104, 91] on div "SĐT Người Nhận * VD: 0377654321" at bounding box center [89, 82] width 85 height 22
click at [104, 87] on input "SĐT Người Nhận *" at bounding box center [89, 85] width 85 height 10
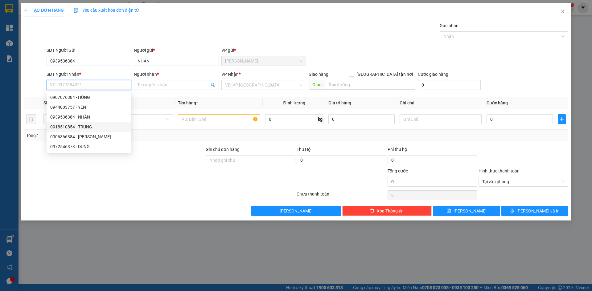
click at [103, 126] on div "0918510854 - TRUNG" at bounding box center [88, 127] width 77 height 7
type input "0918510854"
type input "TRUNG"
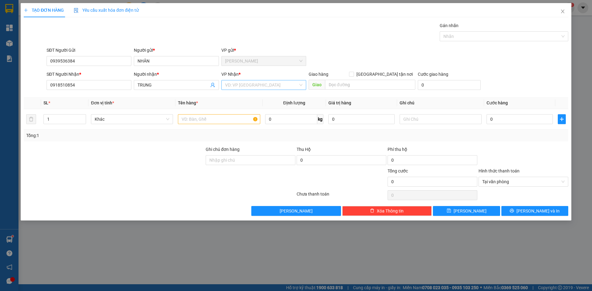
click at [242, 86] on input "search" at bounding box center [261, 84] width 73 height 9
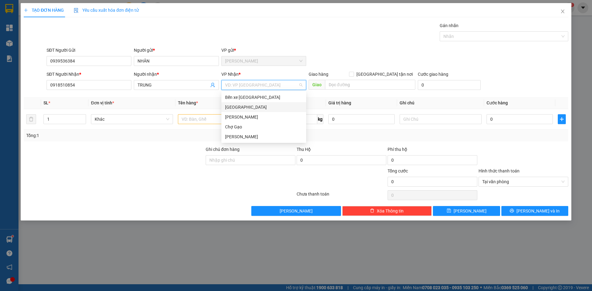
click at [238, 105] on div "[GEOGRAPHIC_DATA]" at bounding box center [263, 107] width 77 height 7
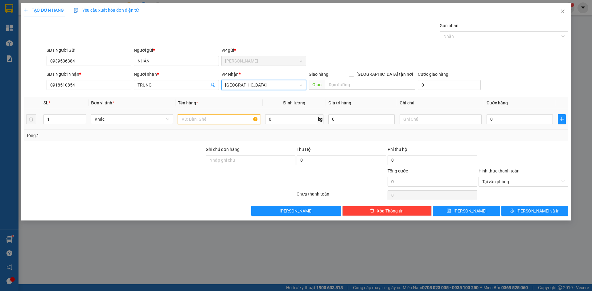
click at [228, 118] on input "text" at bounding box center [219, 119] width 82 height 10
paste input "Ă"
paste input "Ắ"
type input "1 BAO TRẮNG"
click at [499, 119] on input "0" at bounding box center [520, 119] width 66 height 10
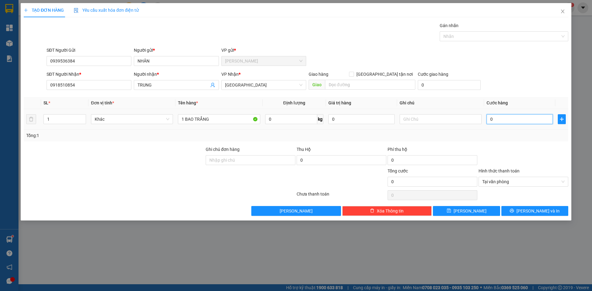
type input "3"
type input "35"
type input "35.000"
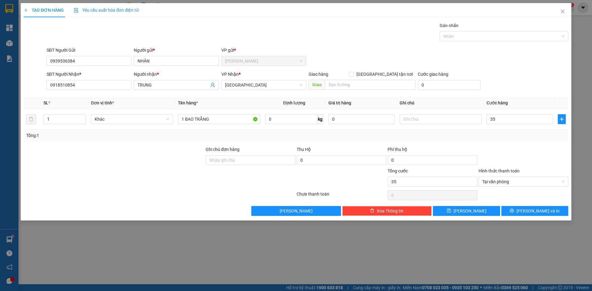
type input "35.000"
click at [516, 64] on div "SĐT Người Gửi 0939536384 Người gửi * NHÂN VP gửi * [PERSON_NAME]" at bounding box center [307, 58] width 524 height 22
type input "35.000"
click at [549, 212] on button "[PERSON_NAME] và In" at bounding box center [534, 211] width 67 height 10
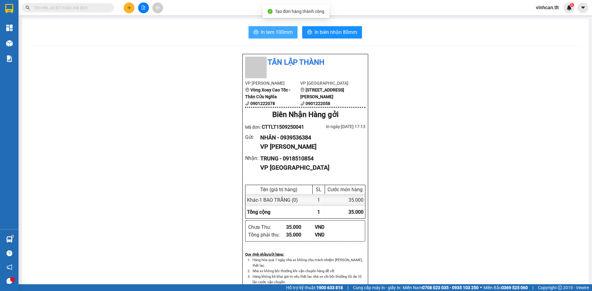
click at [266, 35] on span "In tem 100mm" at bounding box center [277, 32] width 32 height 8
click at [126, 5] on button at bounding box center [129, 7] width 11 height 11
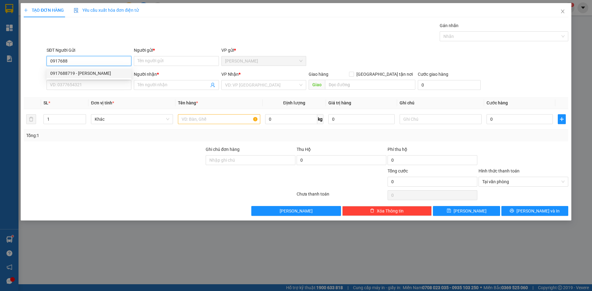
click at [97, 72] on div "0917688719 - [PERSON_NAME]" at bounding box center [88, 73] width 77 height 7
type input "0917688719"
type input "QUANG"
type input "0917688719"
click at [92, 88] on input "SĐT Người Nhận *" at bounding box center [89, 85] width 85 height 10
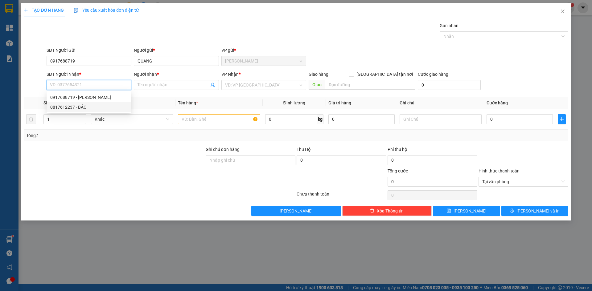
click at [110, 109] on div "0817612237 - BẢO" at bounding box center [88, 107] width 77 height 7
type input "0817612237"
type input "BẢO"
click at [252, 85] on input "search" at bounding box center [261, 84] width 73 height 9
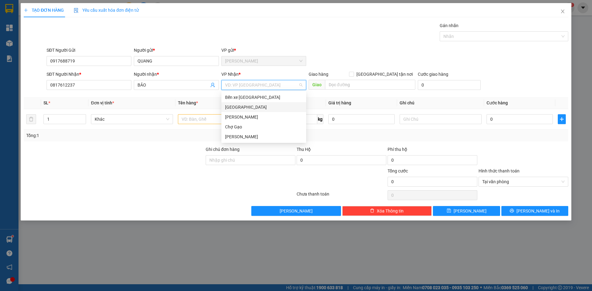
click at [236, 107] on div "[GEOGRAPHIC_DATA]" at bounding box center [263, 107] width 77 height 7
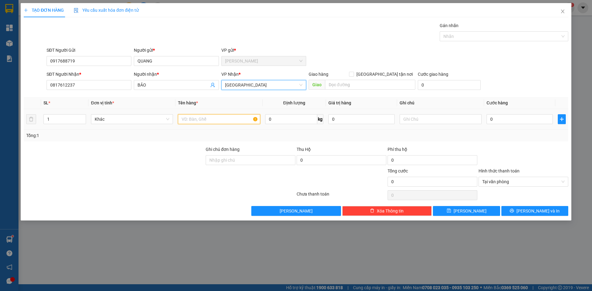
click at [216, 117] on input "text" at bounding box center [219, 119] width 82 height 10
paste input "ÚI"
paste input "Ă"
paste input "Ắ"
type input "1 TÚI TRẮNG"
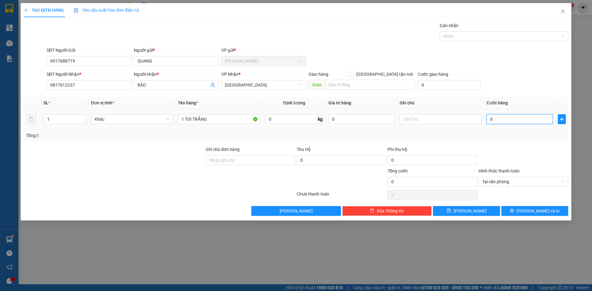
click at [535, 122] on input "0" at bounding box center [520, 119] width 66 height 10
type input "3"
type input "30"
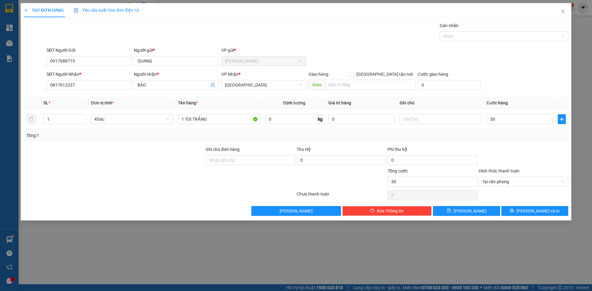
type input "30.000"
click at [540, 75] on div "SĐT Người Nhận * 0817612237 Người nhận * BẢO VP Nhận * [GEOGRAPHIC_DATA] Giao h…" at bounding box center [307, 82] width 524 height 22
drag, startPoint x: 560, startPoint y: 209, endPoint x: 533, endPoint y: 119, distance: 94.0
click at [533, 124] on div "Transit Pickup Surcharge Ids Transit Deliver Surcharge Ids Transit Deliver Surc…" at bounding box center [296, 119] width 545 height 194
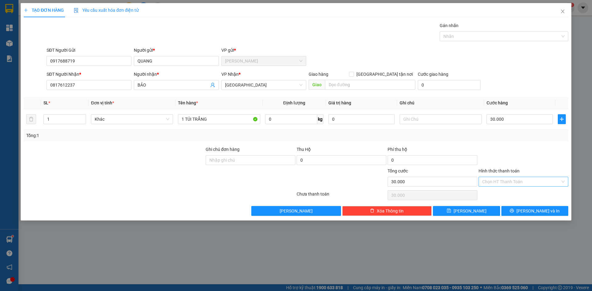
click at [534, 176] on div "Hình thức thanh toán" at bounding box center [524, 172] width 90 height 9
click at [533, 182] on input "Hình thức thanh toán" at bounding box center [521, 181] width 78 height 9
click at [529, 196] on div "Tại văn phòng" at bounding box center [523, 194] width 82 height 7
type input "0"
click at [525, 215] on button "[PERSON_NAME] và In" at bounding box center [534, 211] width 67 height 10
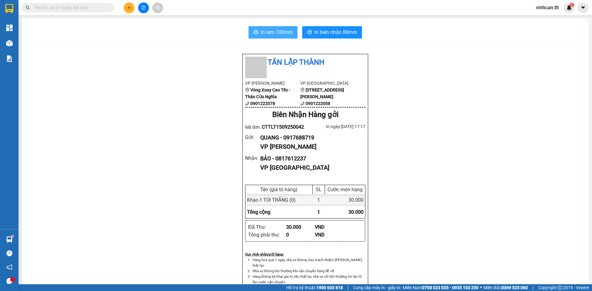
click at [283, 32] on span "In tem 100mm" at bounding box center [277, 32] width 32 height 8
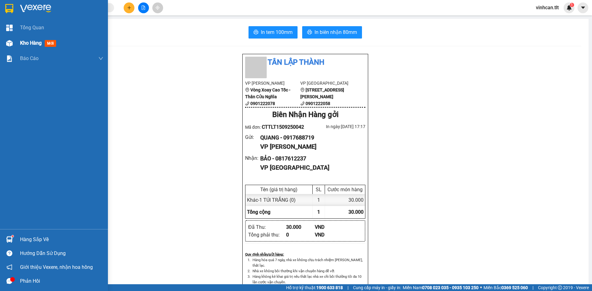
drag, startPoint x: 10, startPoint y: 48, endPoint x: 6, endPoint y: 56, distance: 9.5
click at [10, 48] on div at bounding box center [9, 43] width 11 height 11
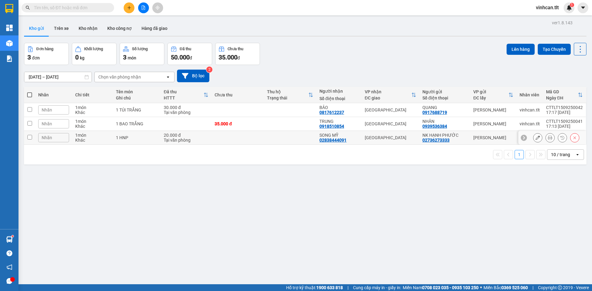
click at [35, 135] on td at bounding box center [29, 138] width 11 height 14
checkbox input "true"
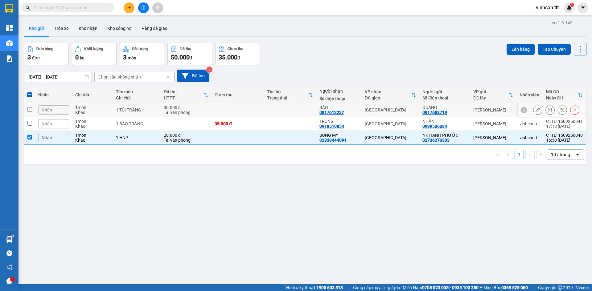
click at [29, 108] on input "checkbox" at bounding box center [29, 109] width 5 height 5
checkbox input "true"
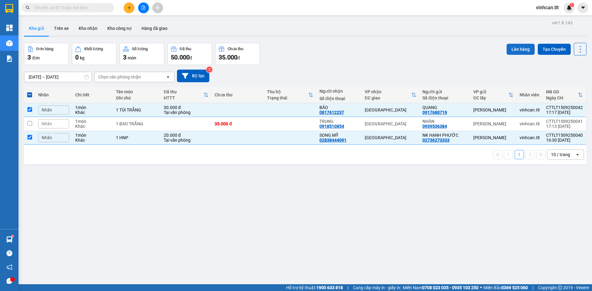
click at [507, 45] on button "Lên hàng" at bounding box center [521, 49] width 28 height 11
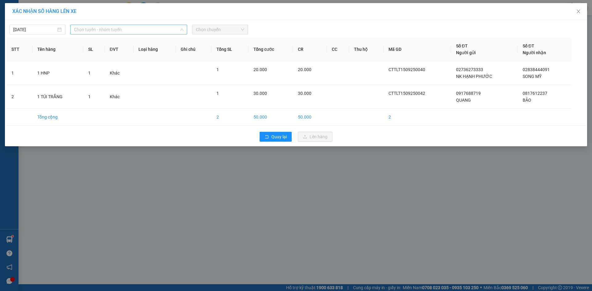
click at [145, 32] on span "Chọn tuyến - nhóm tuyến" at bounding box center [128, 29] width 109 height 9
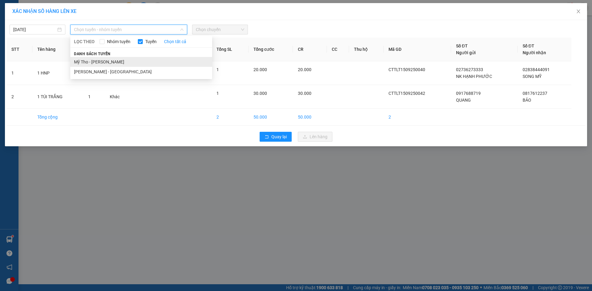
click at [131, 64] on li "Mỹ Tho - [PERSON_NAME]" at bounding box center [141, 62] width 142 height 10
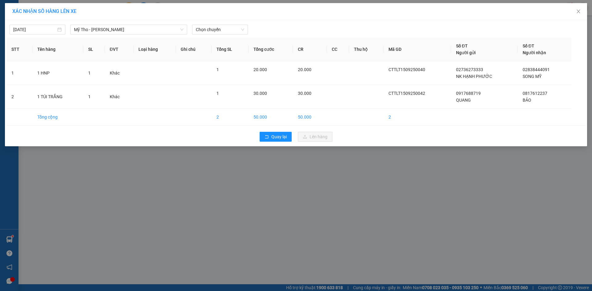
click at [239, 24] on div "[DATE] Mỹ Tho - [GEOGRAPHIC_DATA] LỌC THEO Nhóm tuyến Tuyến Chọn tất cả Danh sá…" at bounding box center [295, 28] width 579 height 13
click at [236, 33] on span "Chọn chuyến" at bounding box center [220, 29] width 48 height 9
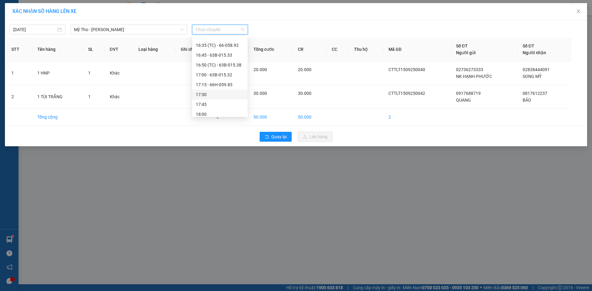
scroll to position [766, 0]
click at [218, 74] on div "17:00 - 63B-015.32" at bounding box center [220, 75] width 48 height 7
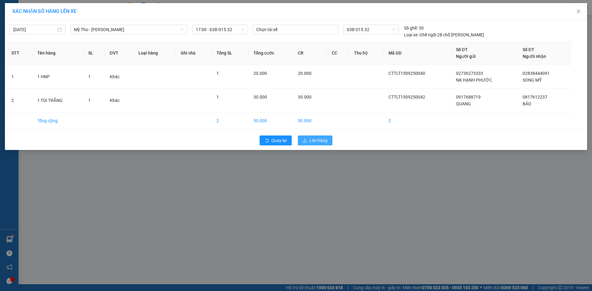
click at [306, 140] on icon "upload" at bounding box center [305, 140] width 4 height 4
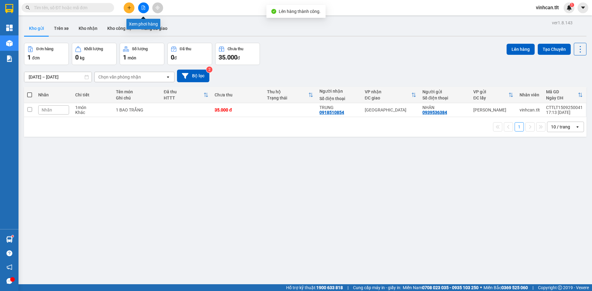
click at [145, 10] on button at bounding box center [143, 7] width 11 height 11
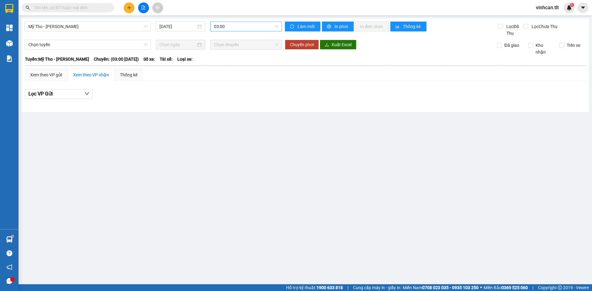
click at [246, 29] on span "03:00" at bounding box center [246, 26] width 64 height 9
click at [249, 68] on div "17:00 - 63B-015.32" at bounding box center [238, 67] width 48 height 7
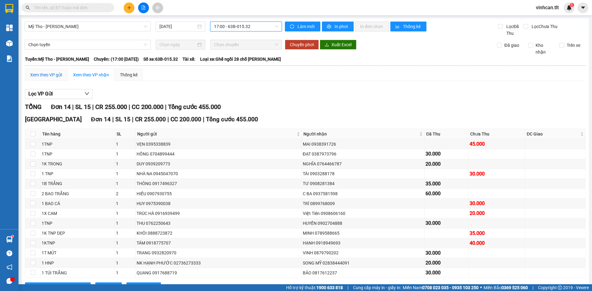
click at [50, 78] on div "Xem theo VP gửi" at bounding box center [46, 75] width 32 height 7
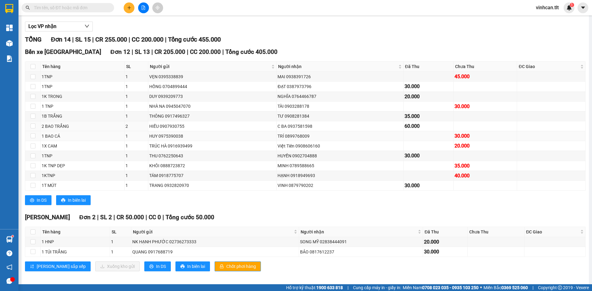
scroll to position [72, 0]
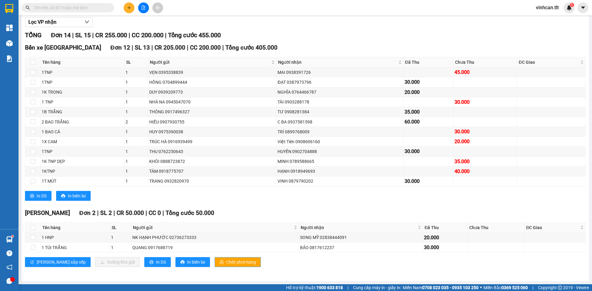
click at [226, 261] on span "Chốt phơi hàng" at bounding box center [241, 262] width 30 height 7
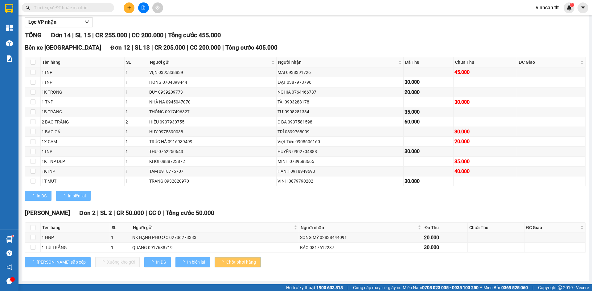
click at [226, 261] on span "Chốt phơi hàng" at bounding box center [241, 262] width 30 height 7
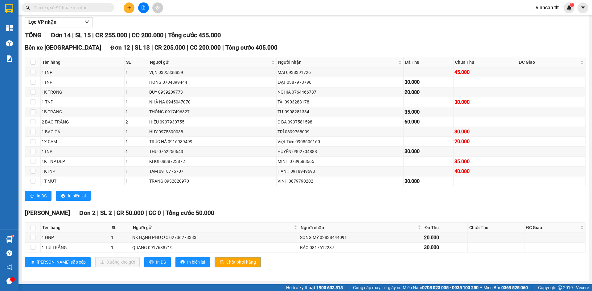
click at [226, 260] on span "Chốt phơi hàng" at bounding box center [241, 262] width 30 height 7
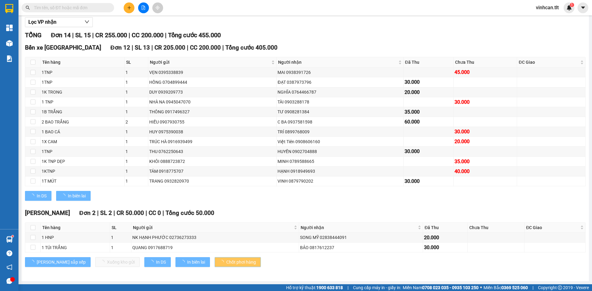
click at [226, 260] on span "Chốt phơi hàng" at bounding box center [241, 262] width 30 height 7
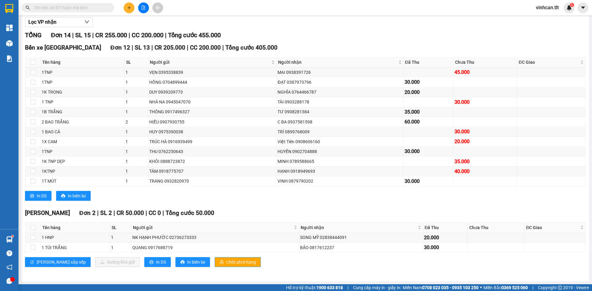
click at [226, 260] on span "Chốt phơi hàng" at bounding box center [241, 262] width 30 height 7
click at [132, 7] on button at bounding box center [129, 7] width 11 height 11
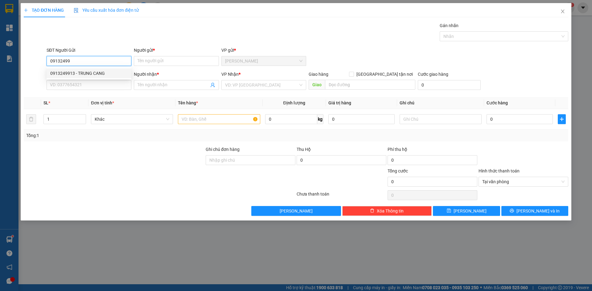
click at [91, 76] on div "0913249913 - TRUNG CANG" at bounding box center [88, 73] width 77 height 7
type input "0913249913"
type input "TRUNG CANG"
type input "0913249913"
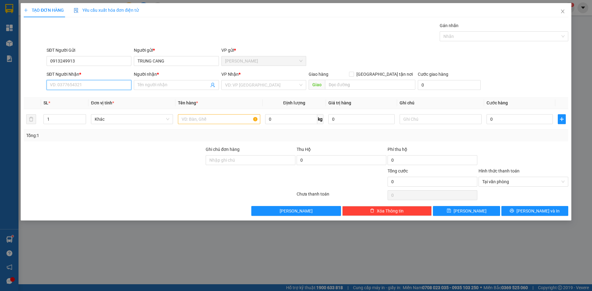
click at [90, 81] on input "SĐT Người Nhận *" at bounding box center [89, 85] width 85 height 10
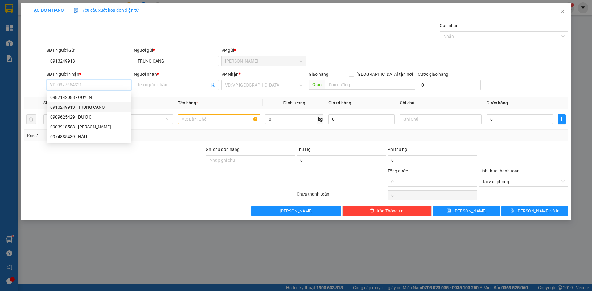
click at [99, 109] on div "0913249913 - TRUNG CANG" at bounding box center [88, 107] width 77 height 7
type input "0913249913"
type input "TRUNG CANG"
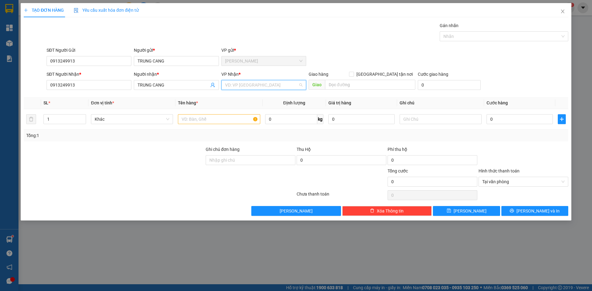
drag, startPoint x: 227, startPoint y: 89, endPoint x: 227, endPoint y: 93, distance: 4.6
click at [227, 88] on input "search" at bounding box center [261, 84] width 73 height 9
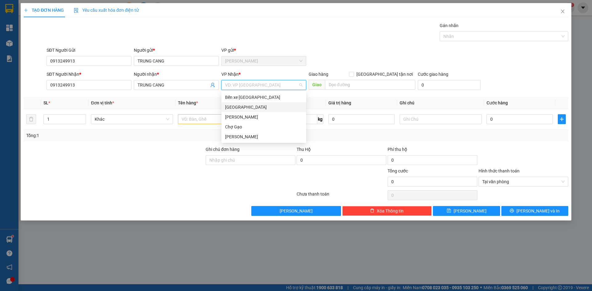
click at [226, 106] on div "[GEOGRAPHIC_DATA]" at bounding box center [263, 107] width 77 height 7
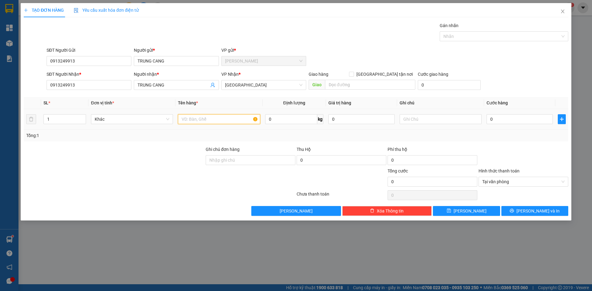
click at [226, 116] on input "text" at bounding box center [219, 119] width 82 height 10
paste input "Ô"
paste input "ỐP"
paste input "Ô"
paste input "ỒNG"
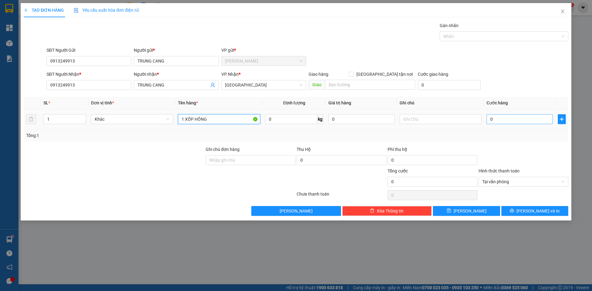
type input "1 XỐP HỒNG"
click at [509, 118] on input "0" at bounding box center [520, 119] width 66 height 10
type input "2"
type input "20"
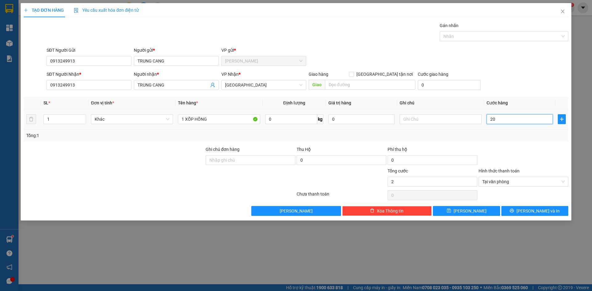
type input "20"
type input "20.000"
click at [520, 75] on div "SĐT Người Nhận * 0913249913 Người nhận * TRUNG CANG VP Nhận * [GEOGRAPHIC_DATA]…" at bounding box center [307, 82] width 524 height 22
type input "20.000"
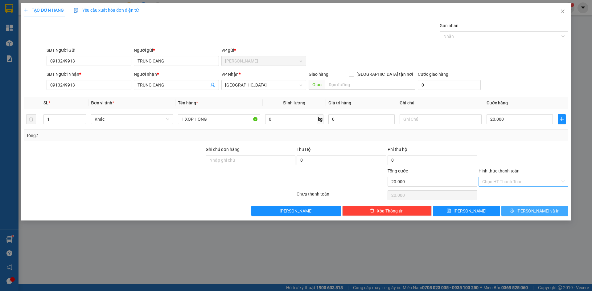
click at [558, 210] on button "[PERSON_NAME] và In" at bounding box center [534, 211] width 67 height 10
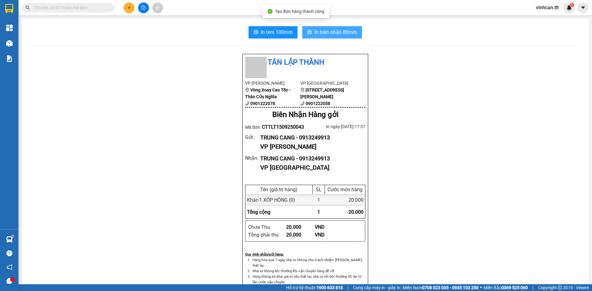
click at [339, 33] on span "In biên nhận 80mm" at bounding box center [336, 32] width 43 height 8
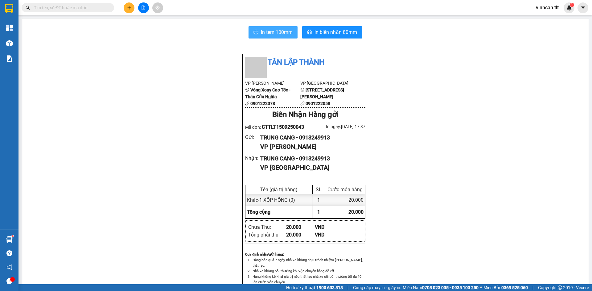
click at [262, 29] on span "In tem 100mm" at bounding box center [277, 32] width 32 height 8
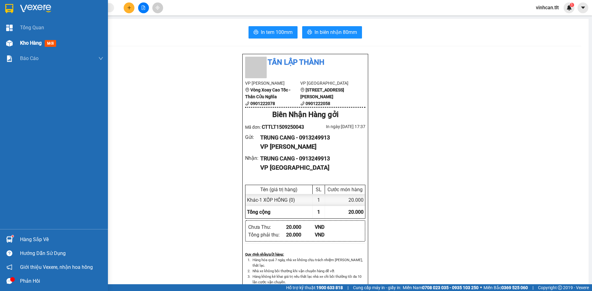
click at [0, 48] on div "Kho hàng mới" at bounding box center [54, 42] width 108 height 15
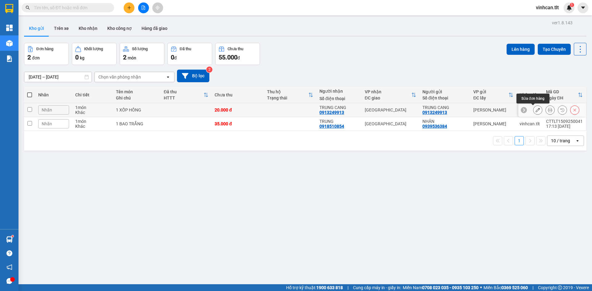
click at [536, 110] on button at bounding box center [537, 110] width 9 height 11
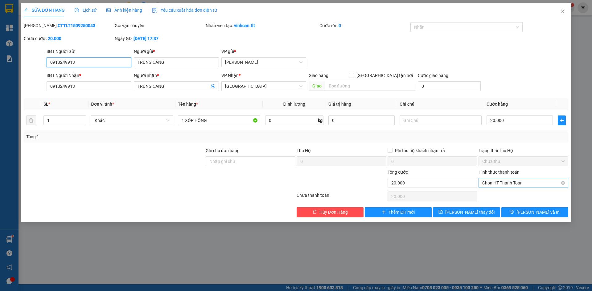
click at [507, 182] on span "Chọn HT Thanh Toán" at bounding box center [523, 183] width 82 height 9
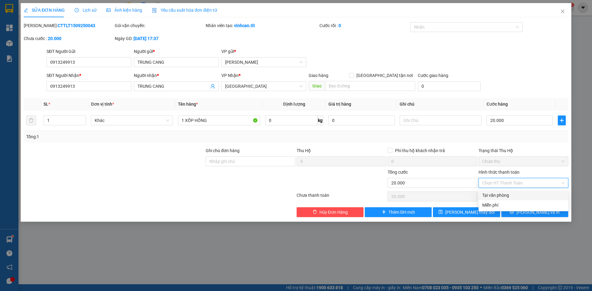
click at [505, 194] on div "Tại văn phòng" at bounding box center [523, 195] width 82 height 7
type input "0"
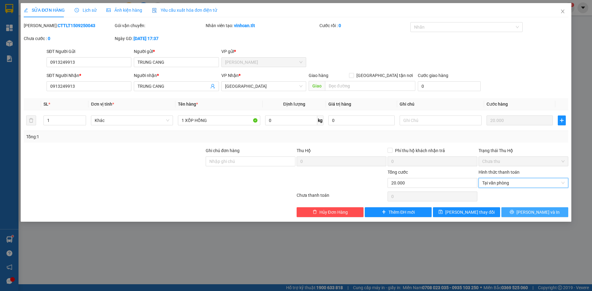
click at [519, 208] on button "[PERSON_NAME] và In" at bounding box center [534, 213] width 67 height 10
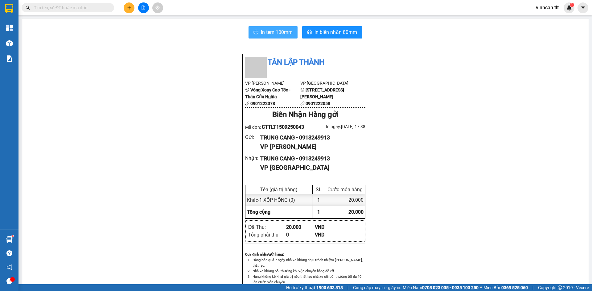
click at [268, 32] on span "In tem 100mm" at bounding box center [277, 32] width 32 height 8
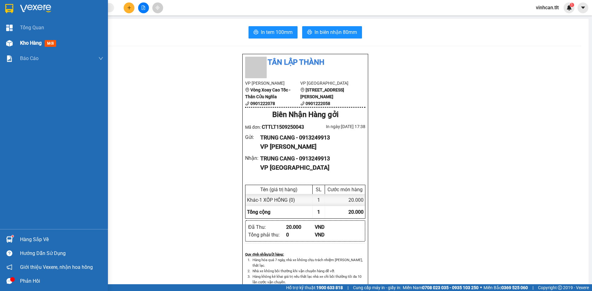
click at [13, 42] on div at bounding box center [9, 43] width 11 height 11
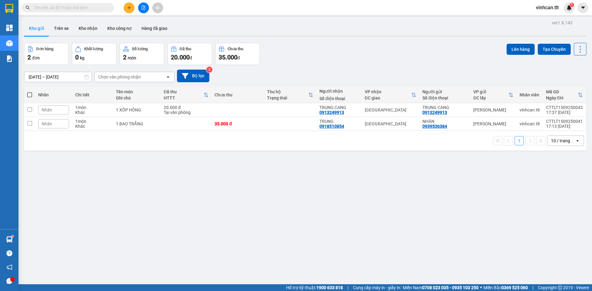
click at [23, 121] on div "ver 1.8.143 Kho gửi Trên xe Kho nhận Kho công nợ Hàng đã giao Đơn hàng 2 đơn Kh…" at bounding box center [305, 164] width 567 height 291
click at [26, 121] on td at bounding box center [29, 124] width 11 height 14
checkbox input "true"
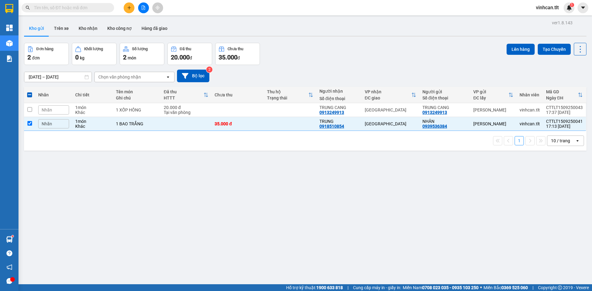
click at [510, 43] on div "Lên hàng Tạo Chuyến" at bounding box center [547, 49] width 80 height 13
click at [501, 50] on div "Đơn hàng 2 đơn Khối lượng 0 kg Số lượng 2 món Đã thu 20.000 đ Chưa thu 35.000 đ…" at bounding box center [305, 54] width 562 height 22
click at [515, 49] on button "Lên hàng" at bounding box center [521, 49] width 28 height 11
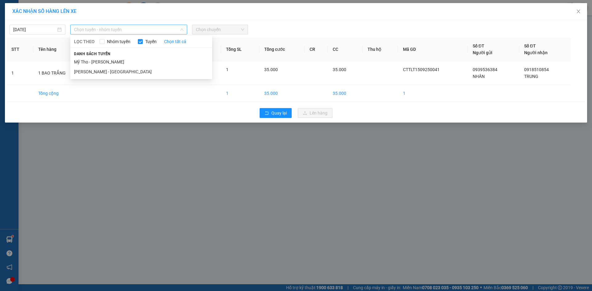
click at [100, 30] on span "Chọn tuyến - nhóm tuyến" at bounding box center [128, 29] width 109 height 9
click at [97, 57] on li "Mỹ Tho - [PERSON_NAME]" at bounding box center [141, 62] width 142 height 10
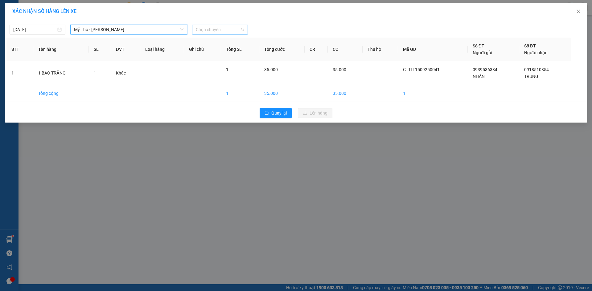
click at [203, 31] on span "Chọn chuyến" at bounding box center [220, 29] width 48 height 9
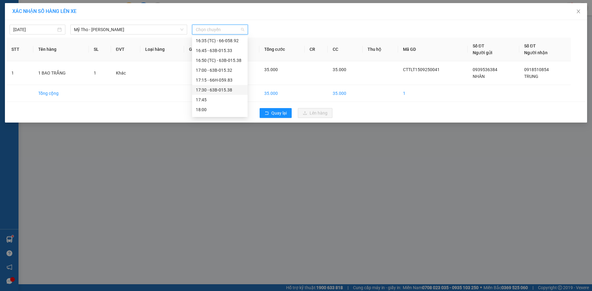
scroll to position [740, 0]
click at [237, 78] on div "16:45 - 63B-015.33" at bounding box center [220, 81] width 48 height 7
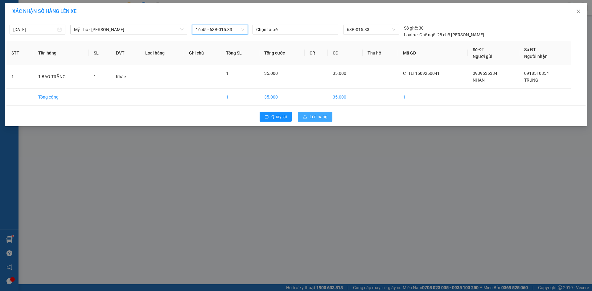
click at [308, 114] on button "Lên hàng" at bounding box center [315, 117] width 35 height 10
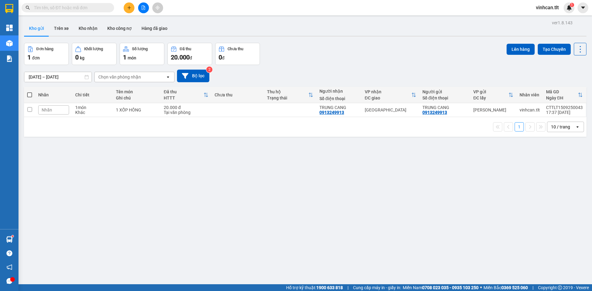
click at [135, 7] on div at bounding box center [143, 7] width 46 height 11
click at [142, 7] on icon "file-add" at bounding box center [143, 8] width 3 height 4
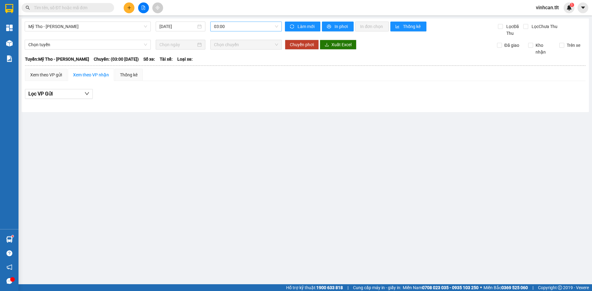
click at [239, 27] on span "03:00" at bounding box center [246, 26] width 64 height 9
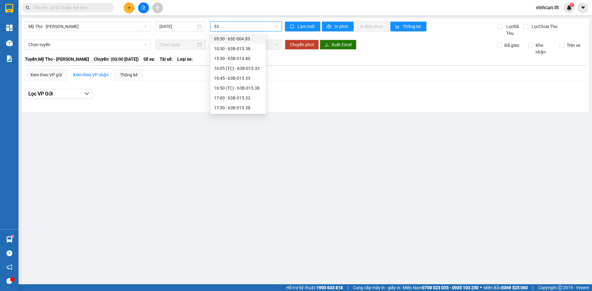
type input "533"
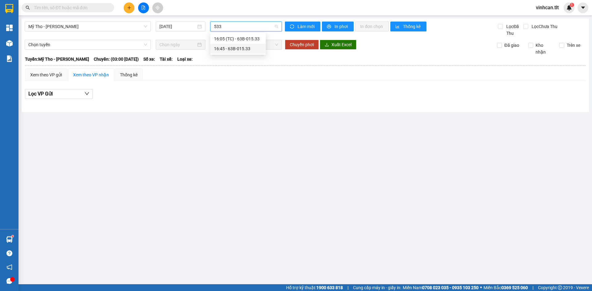
click at [237, 49] on div "16:45 - 63B-015.33" at bounding box center [238, 48] width 48 height 7
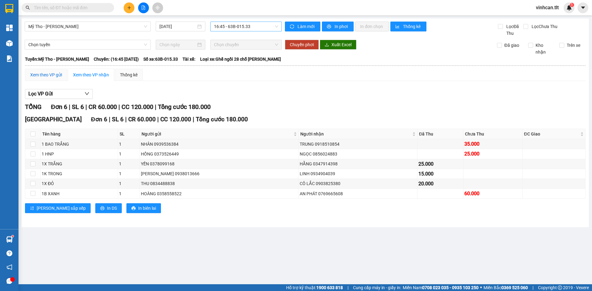
click at [57, 74] on div "Xem theo VP gửi" at bounding box center [46, 75] width 32 height 7
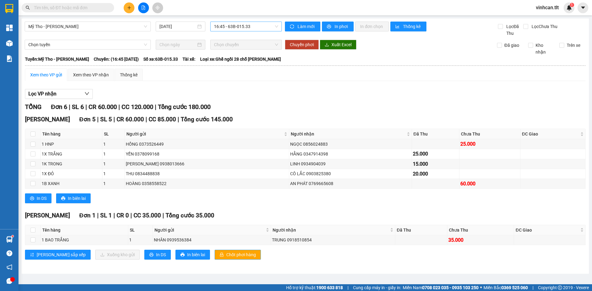
click at [226, 252] on span "Chốt phơi hàng" at bounding box center [241, 255] width 30 height 7
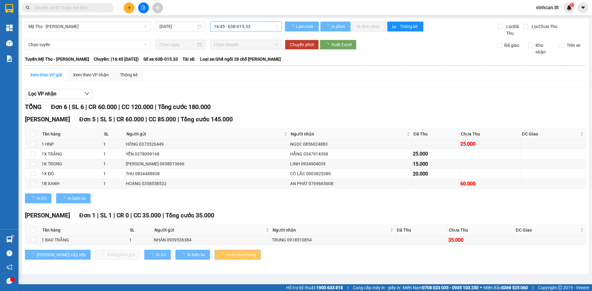
click at [226, 252] on span "Chốt phơi hàng" at bounding box center [241, 255] width 30 height 7
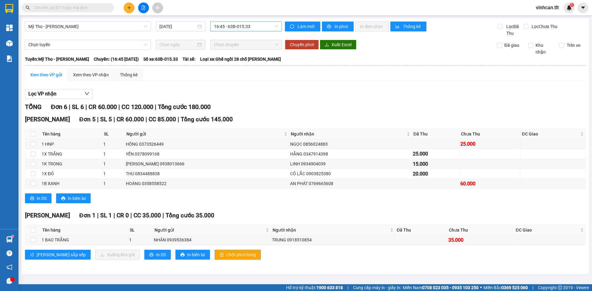
click at [226, 252] on span "Chốt phơi hàng" at bounding box center [241, 255] width 30 height 7
click at [131, 4] on button at bounding box center [129, 7] width 11 height 11
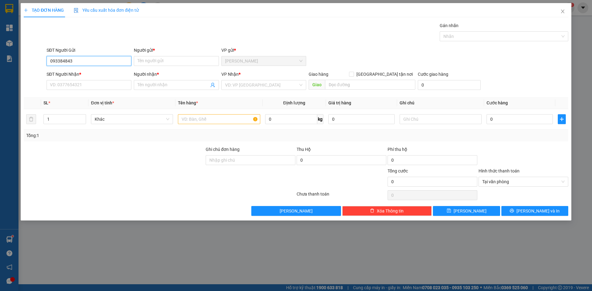
type input "0933848431"
click at [98, 70] on div "0933848431 - NỊ" at bounding box center [89, 73] width 85 height 10
type input "NỊ"
type input "0933848431"
click at [98, 86] on input "SĐT Người Nhận *" at bounding box center [89, 85] width 85 height 10
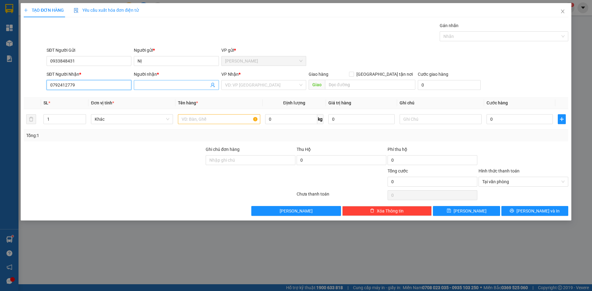
type input "0792412779"
click at [163, 88] on input "Người nhận *" at bounding box center [173, 85] width 71 height 7
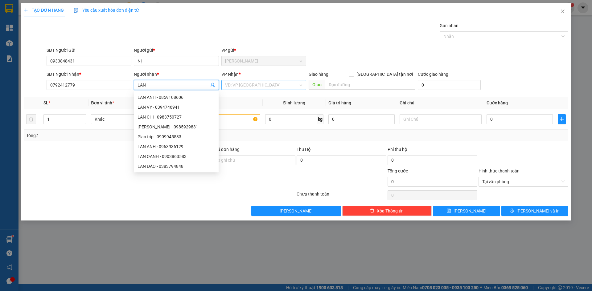
type input "LAN"
click at [245, 82] on input "search" at bounding box center [261, 84] width 73 height 9
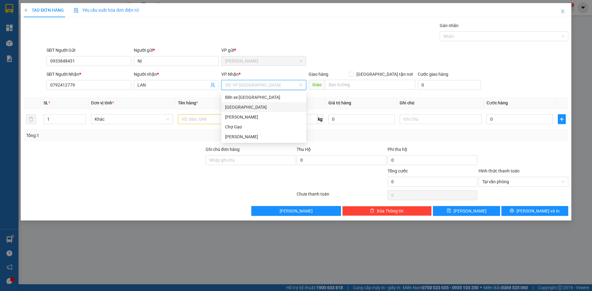
click at [237, 109] on div "[GEOGRAPHIC_DATA]" at bounding box center [263, 107] width 77 height 7
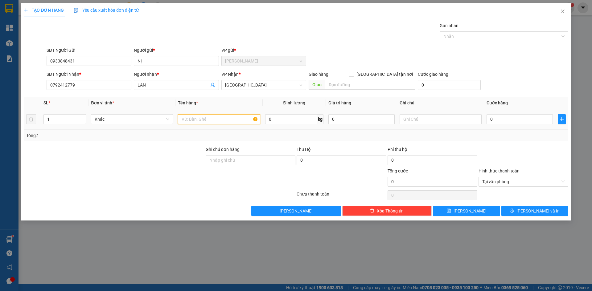
click at [234, 118] on input "text" at bounding box center [219, 119] width 82 height 10
type input "1"
type input "2 TNP"
click at [524, 114] on div "0" at bounding box center [520, 119] width 66 height 12
click at [520, 119] on input "0" at bounding box center [520, 119] width 66 height 10
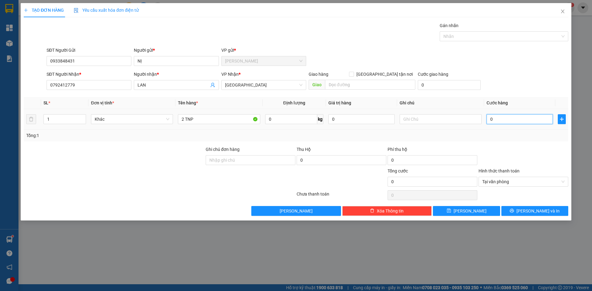
type input "6"
type input "60"
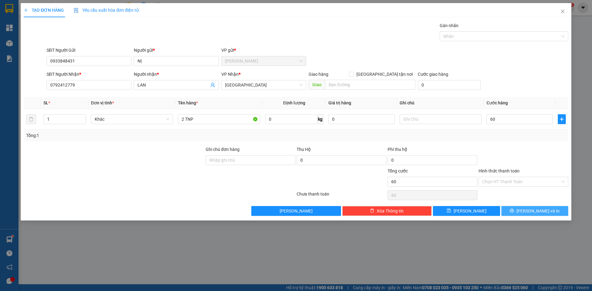
type input "60.000"
click at [556, 209] on button "[PERSON_NAME] và In" at bounding box center [534, 211] width 67 height 10
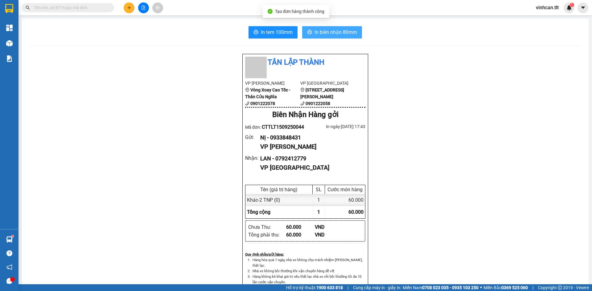
click at [347, 29] on span "In biên nhận 80mm" at bounding box center [336, 32] width 43 height 8
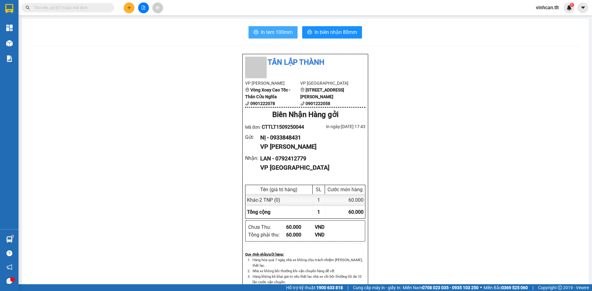
click at [280, 30] on span "In tem 100mm" at bounding box center [277, 32] width 32 height 8
click at [130, 4] on button at bounding box center [129, 7] width 11 height 11
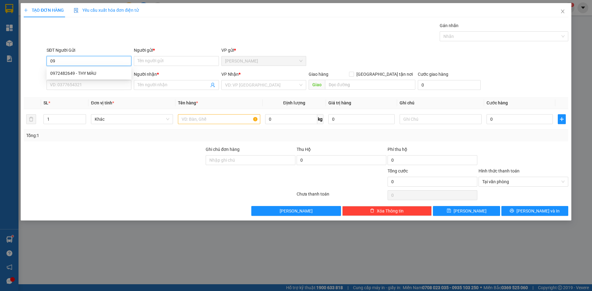
type input "0"
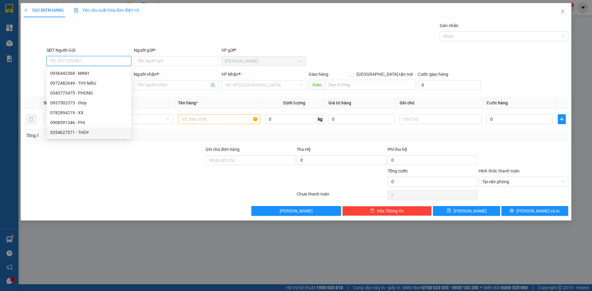
click at [100, 130] on div "0354627571 - THÙY" at bounding box center [88, 132] width 77 height 7
type input "0354627571"
type input "THÙY"
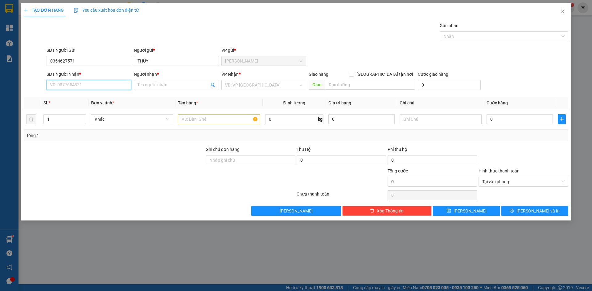
click at [81, 87] on input "SĐT Người Nhận *" at bounding box center [89, 85] width 85 height 10
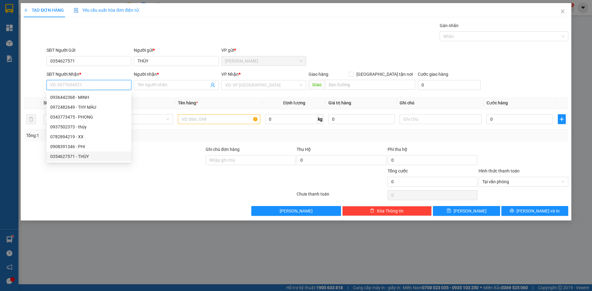
click at [92, 157] on div "0354627571 - THÙY" at bounding box center [88, 156] width 77 height 7
type input "0354627571"
type input "THÙY"
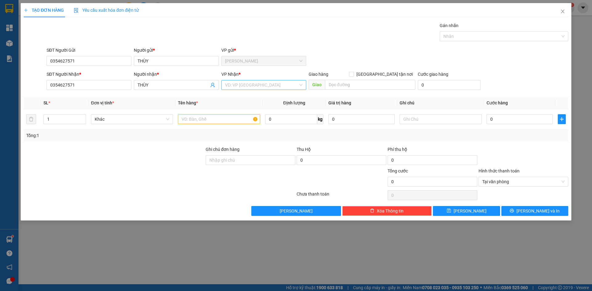
click at [256, 89] on input "search" at bounding box center [261, 84] width 73 height 9
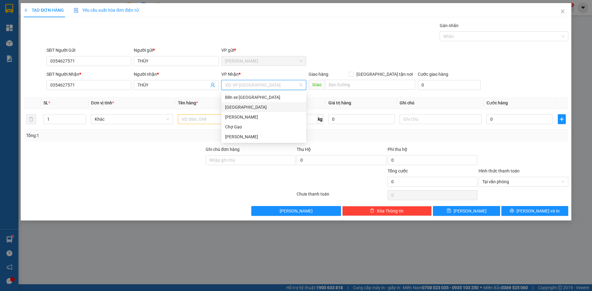
click at [248, 110] on div "[GEOGRAPHIC_DATA]" at bounding box center [263, 107] width 77 height 7
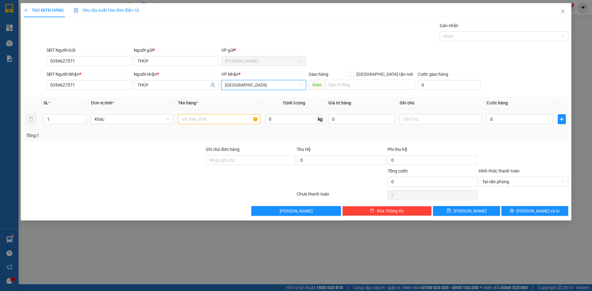
click at [233, 128] on td at bounding box center [218, 119] width 87 height 21
click at [234, 122] on input "text" at bounding box center [219, 119] width 82 height 10
type input "1 TNP"
click at [501, 119] on input "0" at bounding box center [520, 119] width 66 height 10
type input "3"
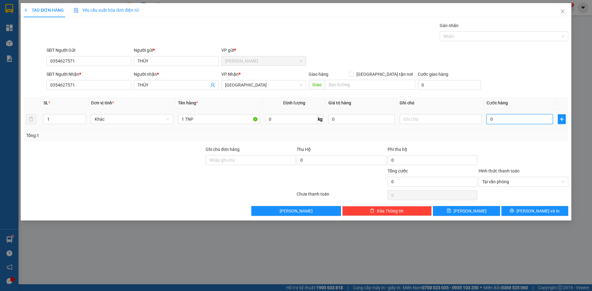
type input "3"
type input "30"
type input "30.000"
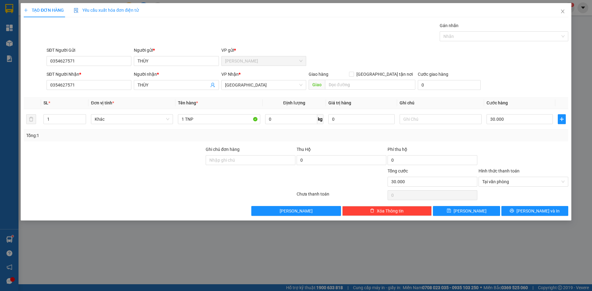
click at [522, 87] on div "SĐT Người Nhận * 0354627571 Người nhận * THÙY VP Nhận * [GEOGRAPHIC_DATA] Giao …" at bounding box center [307, 82] width 524 height 22
click at [566, 183] on div "Tại văn phòng" at bounding box center [524, 182] width 90 height 10
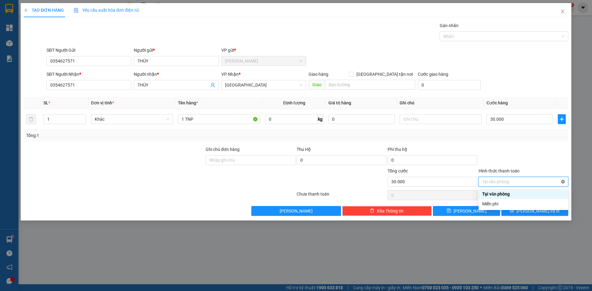
type input "30.000"
drag, startPoint x: 542, startPoint y: 158, endPoint x: 542, endPoint y: 191, distance: 33.0
click at [542, 157] on div at bounding box center [523, 157] width 91 height 22
click at [537, 213] on span "[PERSON_NAME] và In" at bounding box center [538, 211] width 43 height 7
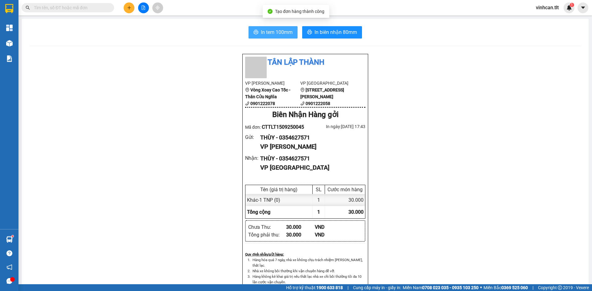
click at [285, 31] on span "In tem 100mm" at bounding box center [277, 32] width 32 height 8
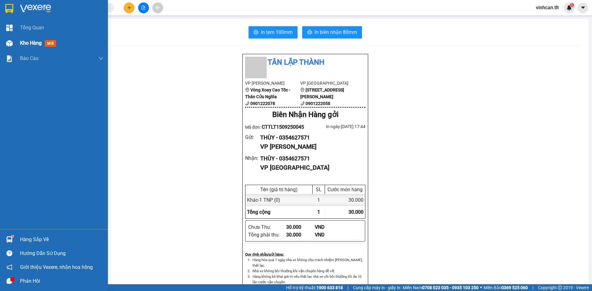
click at [14, 45] on div at bounding box center [9, 43] width 11 height 11
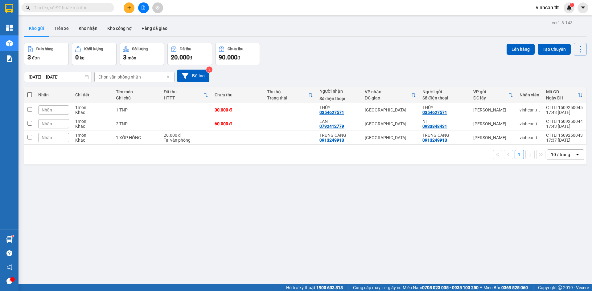
click at [26, 100] on th at bounding box center [29, 95] width 11 height 16
click at [28, 93] on span at bounding box center [29, 95] width 5 height 5
click at [30, 92] on input "checkbox" at bounding box center [30, 92] width 0 height 0
checkbox input "true"
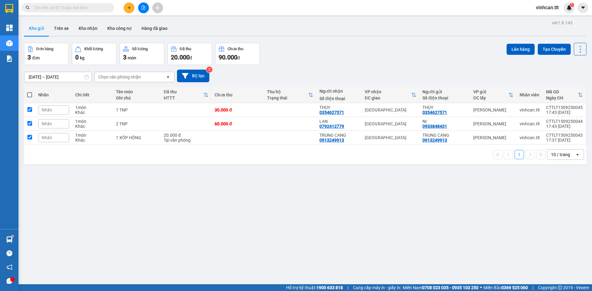
checkbox input "true"
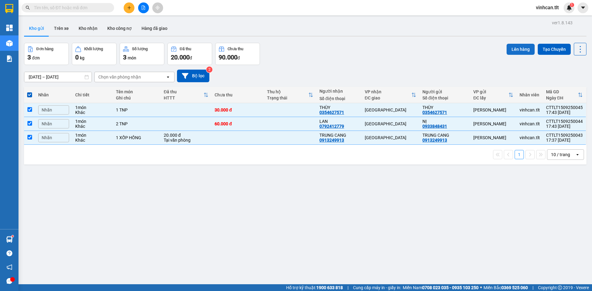
click at [510, 48] on button "Lên hàng" at bounding box center [521, 49] width 28 height 11
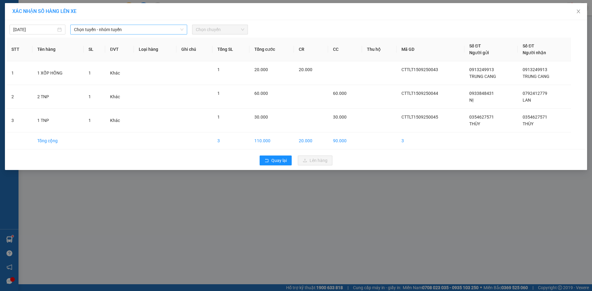
click at [131, 30] on span "Chọn tuyến - nhóm tuyến" at bounding box center [128, 29] width 109 height 9
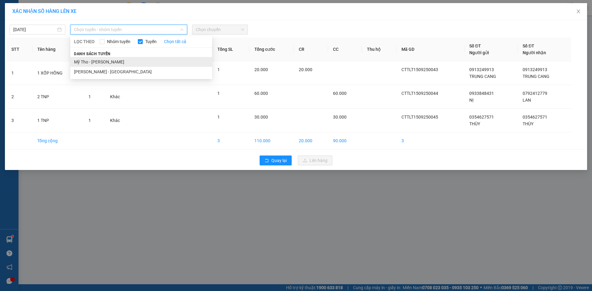
click at [108, 62] on li "Mỹ Tho - [PERSON_NAME]" at bounding box center [141, 62] width 142 height 10
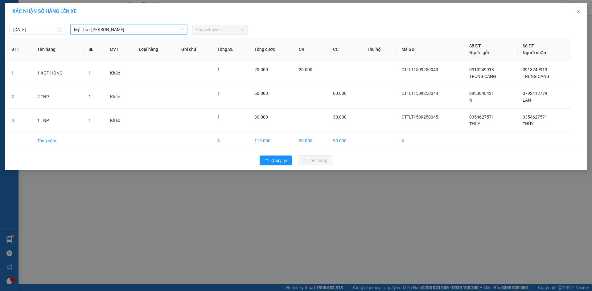
click at [204, 32] on span "Chọn chuyến" at bounding box center [220, 29] width 48 height 9
click at [199, 33] on span "Chọn chuyến" at bounding box center [220, 29] width 48 height 9
type input "5983"
click at [205, 48] on div "17:15 - 66H-059.83" at bounding box center [220, 51] width 48 height 7
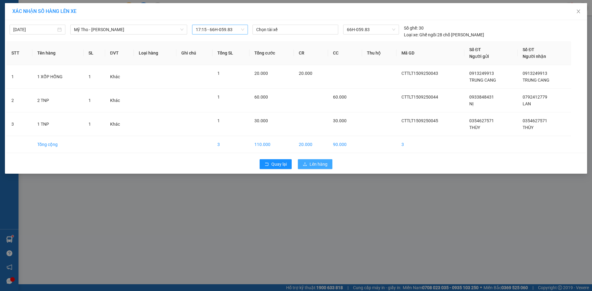
click at [313, 169] on button "Lên hàng" at bounding box center [315, 164] width 35 height 10
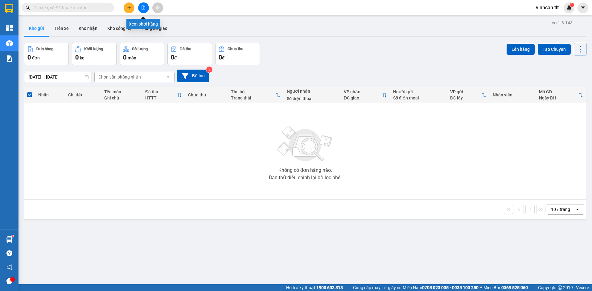
click at [141, 11] on button at bounding box center [143, 7] width 11 height 11
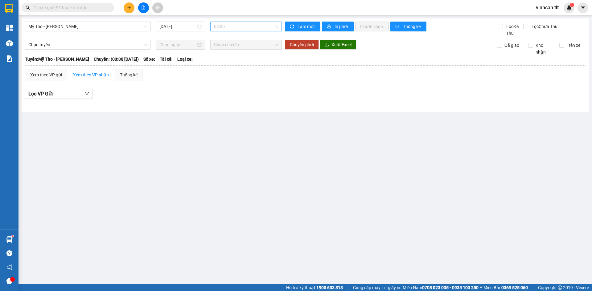
click at [236, 28] on span "03:00" at bounding box center [246, 26] width 64 height 9
type input "5983"
click at [238, 51] on div "17:15 - 66H-059.83" at bounding box center [238, 48] width 48 height 7
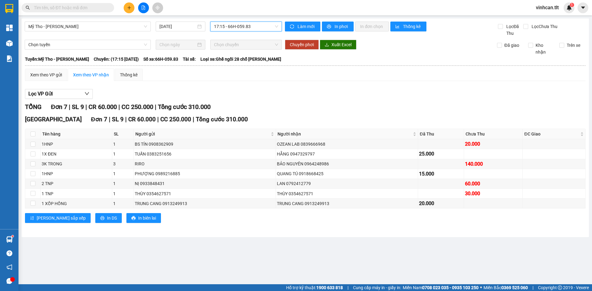
click at [41, 81] on div "Xem theo VP gửi Xem theo VP nhận Thống kê Lọc VP Gửi TỔNG Đơn 7 | SL 9 | CR 60…" at bounding box center [305, 150] width 561 height 162
click at [43, 78] on div "Xem theo VP gửi" at bounding box center [46, 75] width 42 height 12
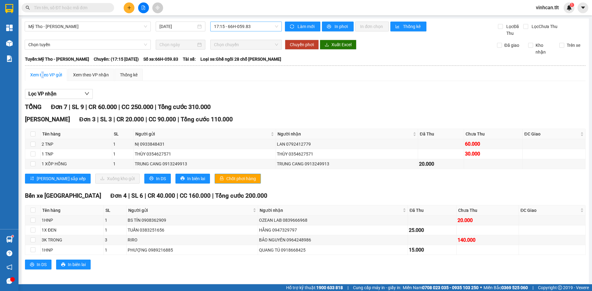
click at [226, 178] on span "Chốt phơi hàng" at bounding box center [241, 178] width 30 height 7
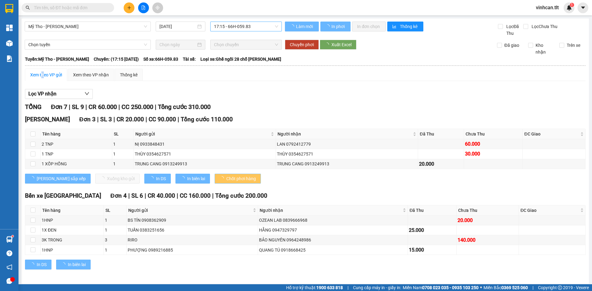
click at [226, 178] on span "Chốt phơi hàng" at bounding box center [241, 178] width 30 height 7
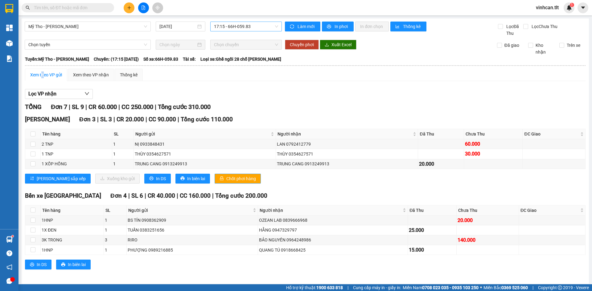
click at [226, 178] on span "Chốt phơi hàng" at bounding box center [241, 178] width 30 height 7
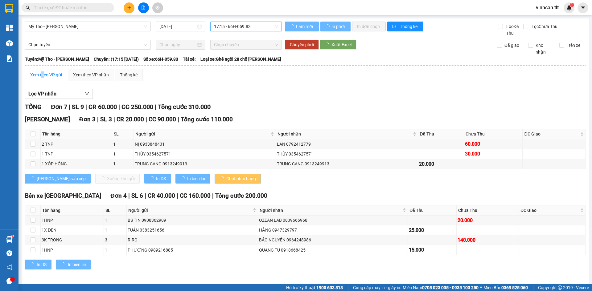
click at [226, 178] on span "Chốt phơi hàng" at bounding box center [241, 178] width 30 height 7
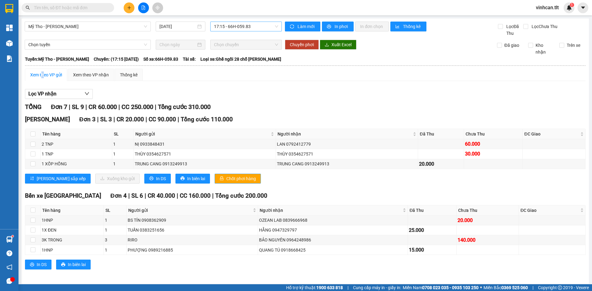
click at [226, 178] on span "Chốt phơi hàng" at bounding box center [241, 178] width 30 height 7
